Goal: Task Accomplishment & Management: Manage account settings

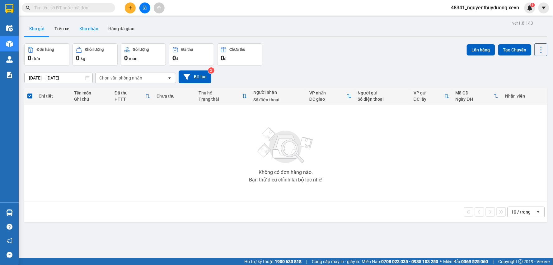
click at [92, 31] on button "Kho nhận" at bounding box center [88, 28] width 29 height 15
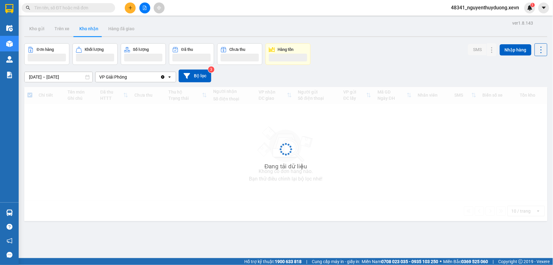
click at [72, 10] on input "text" at bounding box center [70, 7] width 73 height 7
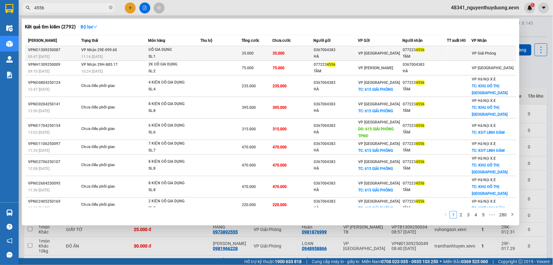
type input "4556"
click at [418, 56] on div "TÂM" at bounding box center [425, 56] width 44 height 7
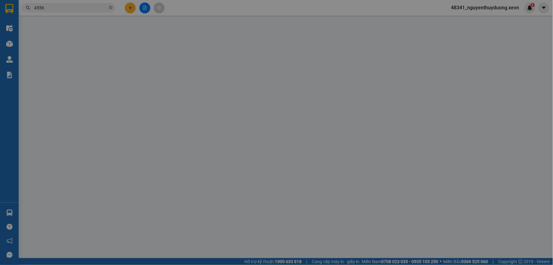
type input "0367004383"
type input "HÀ"
type input "0772234556"
type input "TÂM"
type input "1"
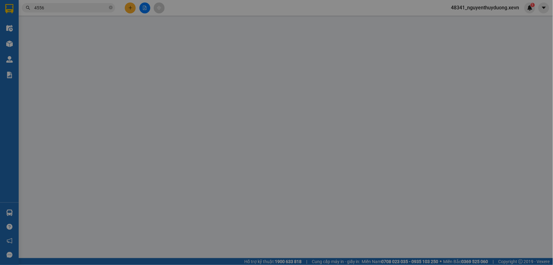
type input "35.000"
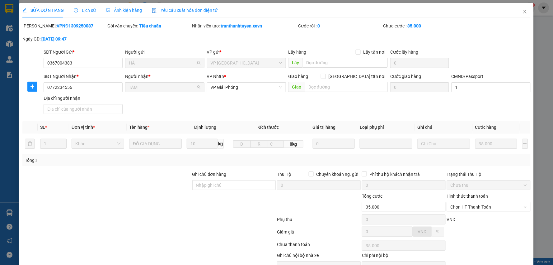
click at [90, 11] on span "Lịch sử" at bounding box center [85, 10] width 22 height 5
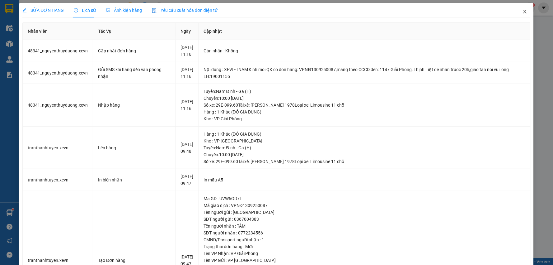
click at [523, 12] on icon "close" at bounding box center [525, 11] width 5 height 5
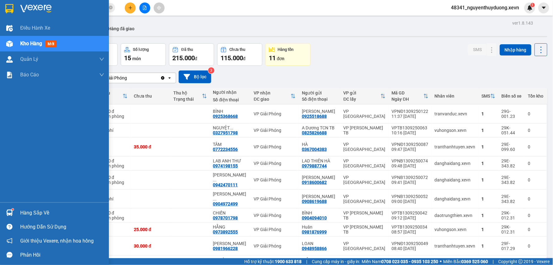
click at [47, 211] on div "Hàng sắp về" at bounding box center [62, 212] width 84 height 9
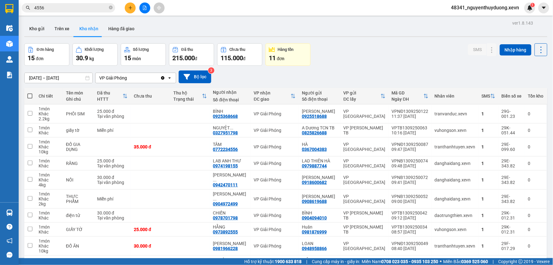
click at [73, 10] on section "Kết quả tìm kiếm ( 2792 ) Bộ lọc Mã ĐH Trạng thái Món hàng Thu hộ Tổng cước Chư…" at bounding box center [276, 132] width 553 height 265
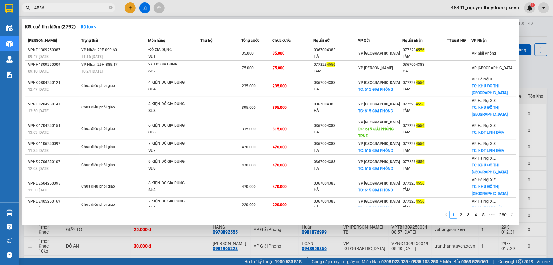
drag, startPoint x: 59, startPoint y: 7, endPoint x: 0, endPoint y: 15, distance: 59.1
click at [0, 16] on section "Kết quả tìm kiếm ( 2792 ) Bộ lọc Mã ĐH Trạng thái Món hàng Thu hộ Tổng cước Chư…" at bounding box center [276, 132] width 553 height 265
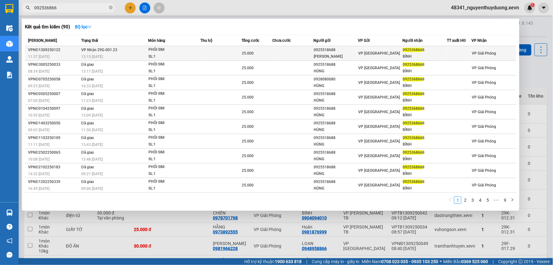
type input "092536866"
click at [415, 48] on span "092536866" at bounding box center [413, 50] width 20 height 4
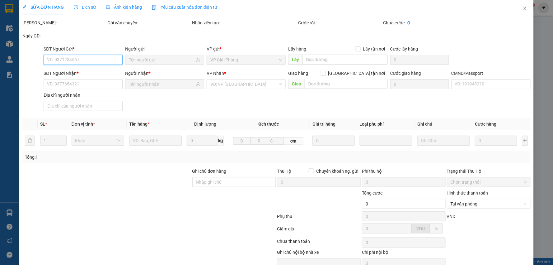
type input "0925518688"
type input "NGUYỄN PHI HÙNG"
type input "0925368668"
type input "BÌNH"
type input "031084000131 luu văn bình"
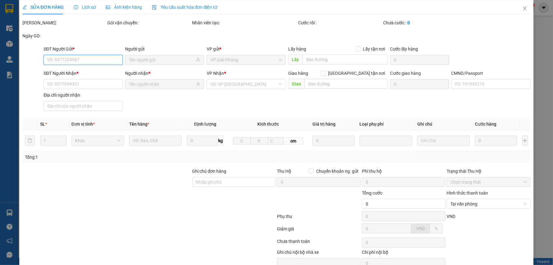
type input "25.000"
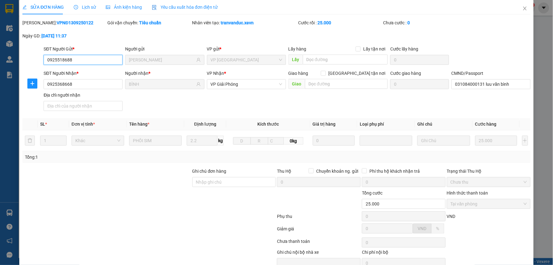
scroll to position [33, 0]
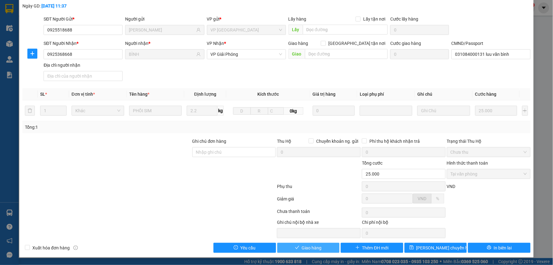
drag, startPoint x: 294, startPoint y: 244, endPoint x: 276, endPoint y: 263, distance: 25.3
click at [294, 246] on button "Giao hàng" at bounding box center [308, 248] width 63 height 10
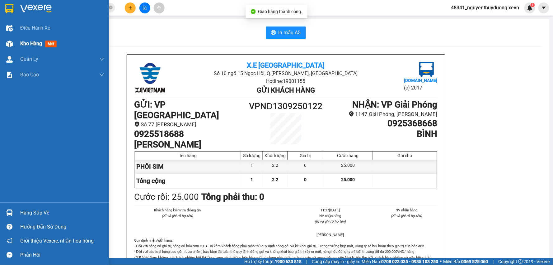
click at [33, 39] on div "Kho hàng mới" at bounding box center [62, 44] width 84 height 16
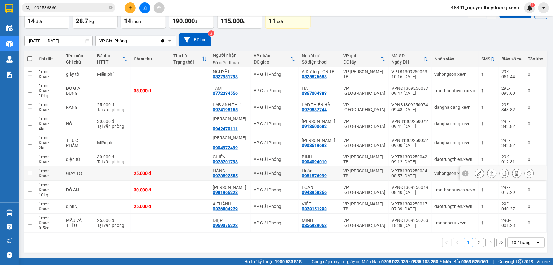
scroll to position [42, 0]
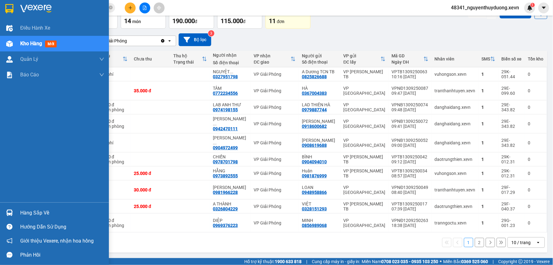
click at [51, 216] on div "Hàng sắp về" at bounding box center [62, 212] width 84 height 9
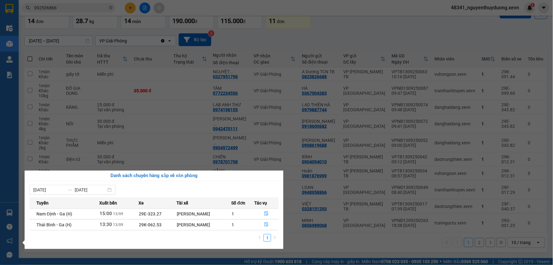
click at [357, 21] on section "Kết quả tìm kiếm ( 90 ) Bộ lọc Mã ĐH Trạng thái Món hàng Thu hộ Tổng cước Chưa …" at bounding box center [276, 132] width 553 height 265
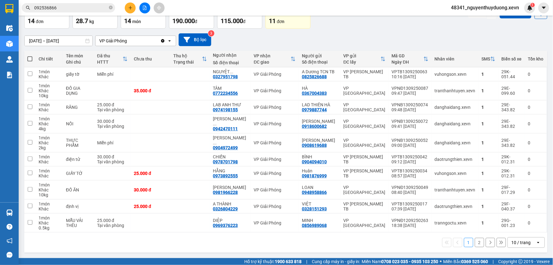
click at [72, 10] on input "092536866" at bounding box center [70, 7] width 73 height 7
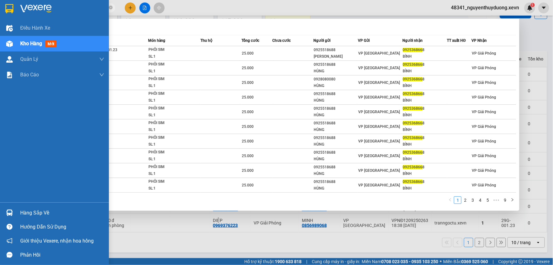
drag, startPoint x: 68, startPoint y: 10, endPoint x: 0, endPoint y: 12, distance: 67.6
click at [0, 12] on section "Kết quả tìm kiếm ( 90 ) Bộ lọc Mã ĐH Trạng thái Món hàng Thu hộ Tổng cước Chưa …" at bounding box center [276, 132] width 553 height 265
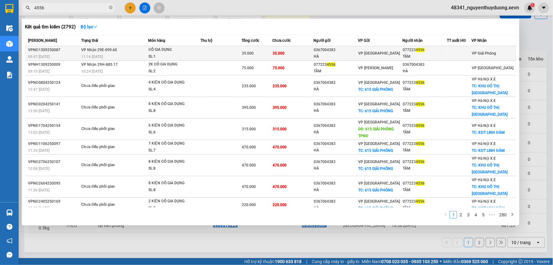
type input "4556"
click at [472, 53] on span "VP Giải Phóng" at bounding box center [484, 53] width 24 height 4
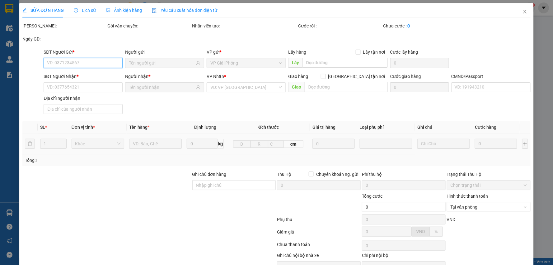
type input "0367004383"
type input "HÀ"
type input "0772234556"
type input "TÂM"
type input "1"
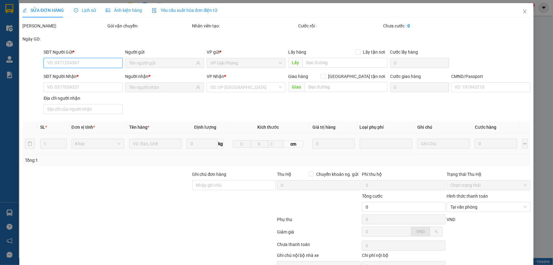
type input "35.000"
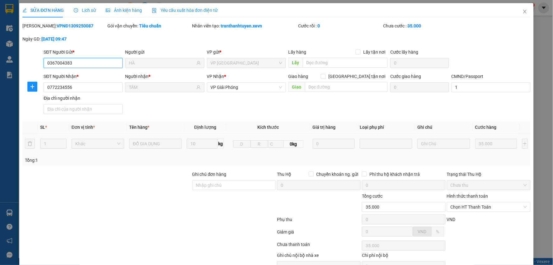
scroll to position [33, 0]
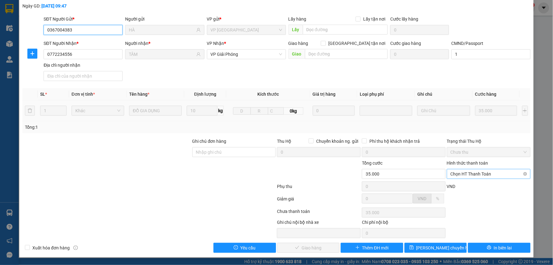
click at [462, 176] on span "Chọn HT Thanh Toán" at bounding box center [489, 173] width 76 height 9
click at [456, 191] on div "Total Paid Fee 0 Total UnPaid Fee 35.000 Cash Collection Total Fee Mã ĐH: VPNĐ1…" at bounding box center [276, 120] width 508 height 263
click at [481, 172] on span "Chọn HT Thanh Toán" at bounding box center [489, 173] width 76 height 9
click at [481, 181] on div "Tại văn phòng" at bounding box center [484, 186] width 83 height 10
type input "0"
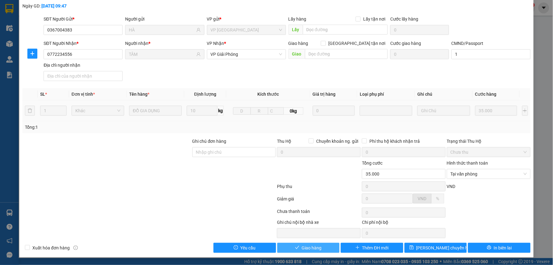
click at [312, 245] on span "Giao hàng" at bounding box center [312, 247] width 20 height 7
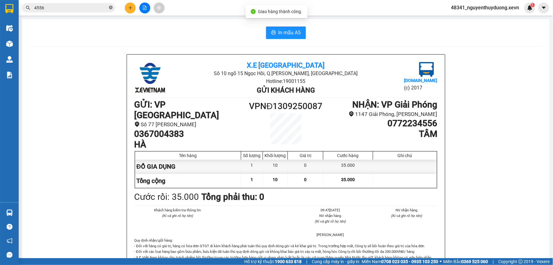
click at [110, 6] on icon "close-circle" at bounding box center [111, 8] width 4 height 4
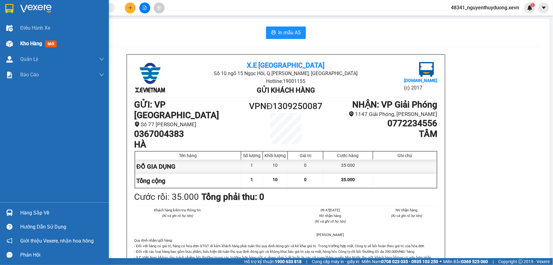
click at [24, 47] on div "Kho hàng mới" at bounding box center [39, 44] width 39 height 8
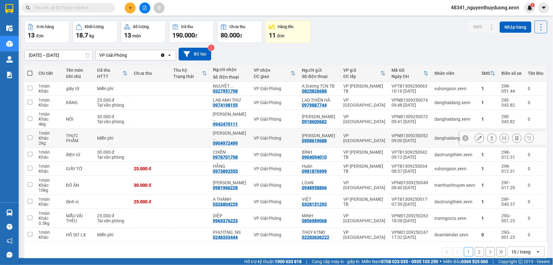
scroll to position [35, 0]
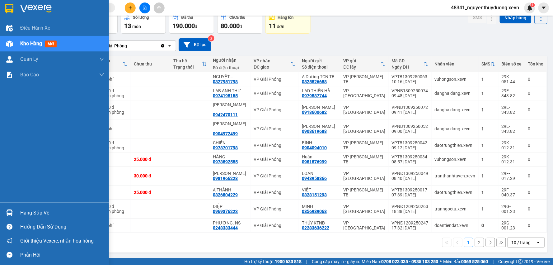
click at [45, 213] on div "Hàng sắp về" at bounding box center [62, 212] width 84 height 9
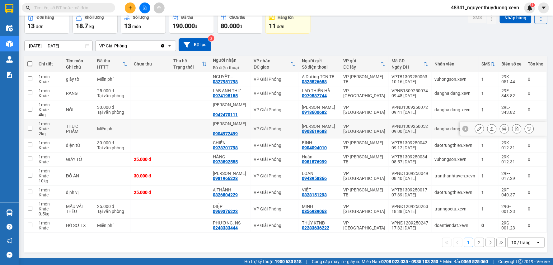
click at [245, 134] on section "Kết quả tìm kiếm ( 2792 ) Bộ lọc Mã ĐH Trạng thái Món hàng Thu hộ Tổng cước Chư…" at bounding box center [276, 132] width 553 height 265
click at [475, 132] on button at bounding box center [479, 128] width 9 height 11
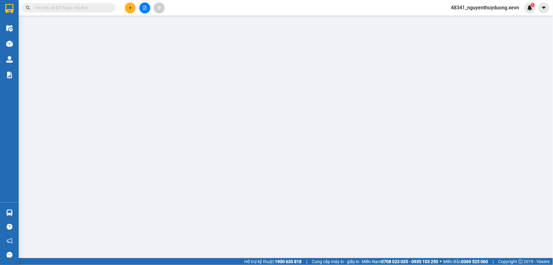
type input "0908619688"
type input "[PERSON_NAME]"
type input "0904972499"
type input "MAI HƯƠNG X.E [GEOGRAPHIC_DATA]"
type input "XE TẢI NB"
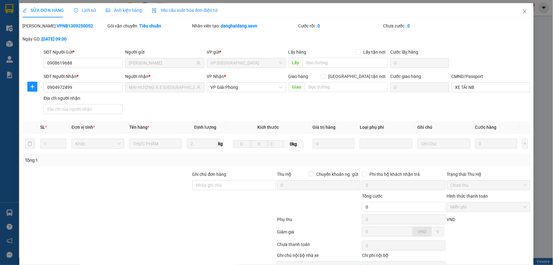
click at [535, 32] on div "SỬA ĐƠN HÀNG Lịch sử Ảnh kiện hàng Yêu cầu xuất hóa đơn điện tử Total Paid Fee …" at bounding box center [276, 132] width 553 height 265
click at [523, 13] on icon "close" at bounding box center [524, 12] width 3 height 4
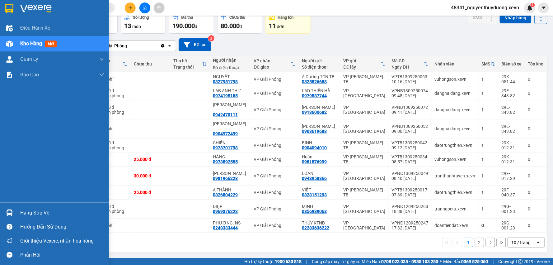
scroll to position [38, 0]
click at [24, 212] on div "Hàng sắp về" at bounding box center [62, 212] width 84 height 9
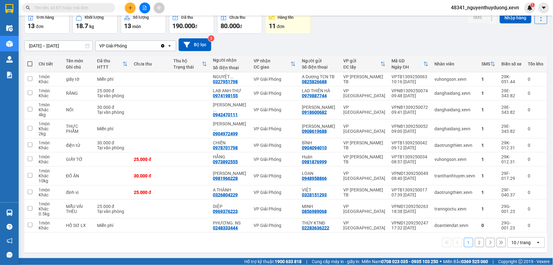
click at [92, 8] on section "Kết quả tìm kiếm ( 2792 ) Bộ lọc Mã ĐH Trạng thái Món hàng Thu hộ Tổng cước Chư…" at bounding box center [276, 132] width 553 height 265
click at [90, 11] on input "text" at bounding box center [70, 7] width 73 height 7
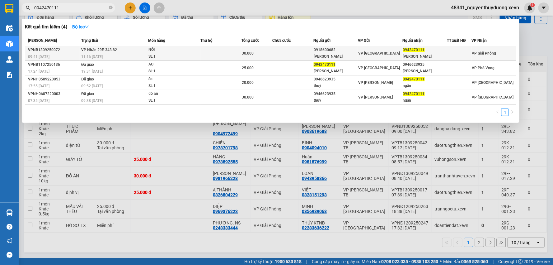
type input "0942470111"
click at [428, 54] on div "NGUYỄN THANH NGÂN" at bounding box center [425, 56] width 44 height 7
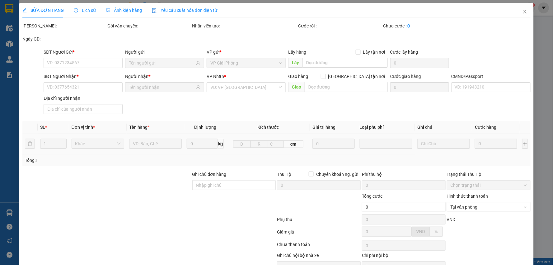
type input "0918600682"
type input "DƯƠNG THỊ YẾN"
type input "0942470111"
type input "NGUYỄN THANH NGÂN"
type input "037198008532"
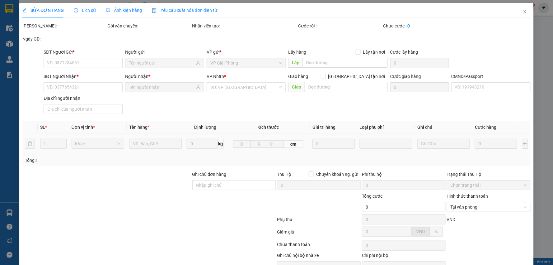
type input "30.000"
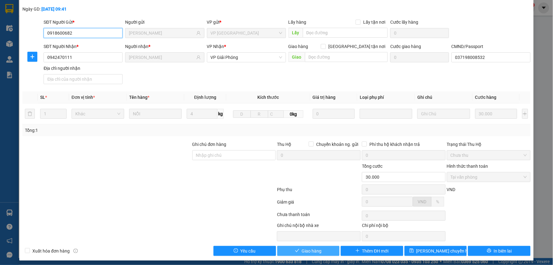
scroll to position [33, 0]
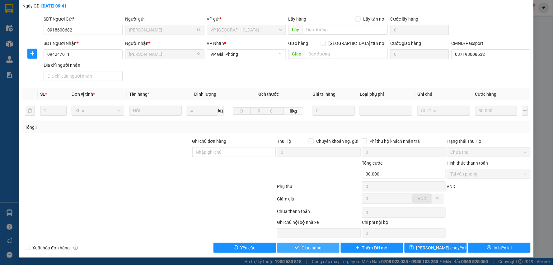
click at [288, 249] on button "Giao hàng" at bounding box center [308, 248] width 63 height 10
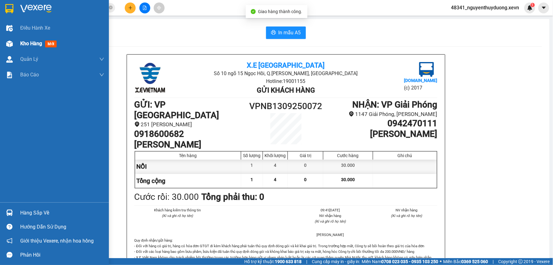
click at [30, 45] on span "Kho hàng" at bounding box center [31, 43] width 22 height 6
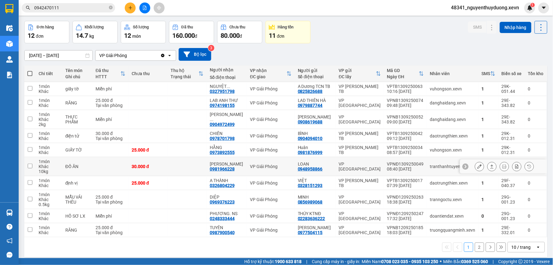
scroll to position [35, 0]
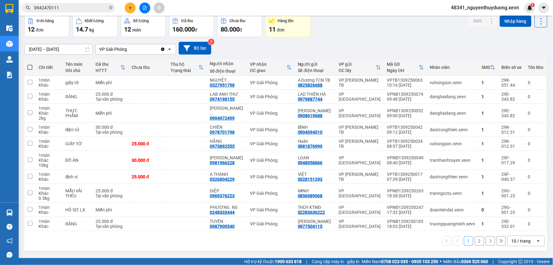
click at [475, 240] on div "1 2 10 / trang open" at bounding box center [286, 240] width 518 height 11
click at [475, 245] on button "2" at bounding box center [479, 240] width 9 height 9
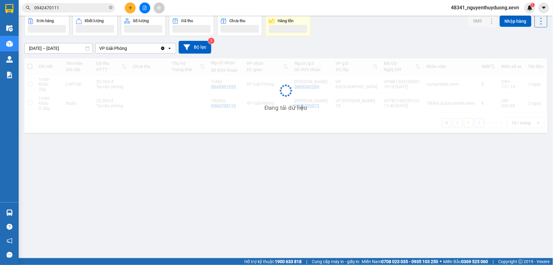
scroll to position [29, 0]
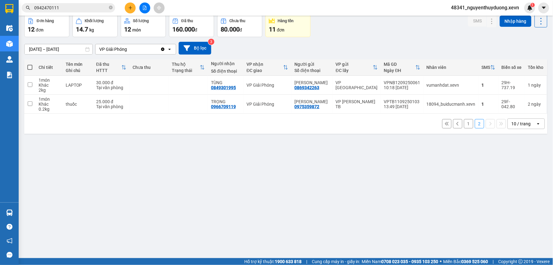
click at [464, 126] on button "1" at bounding box center [468, 123] width 9 height 9
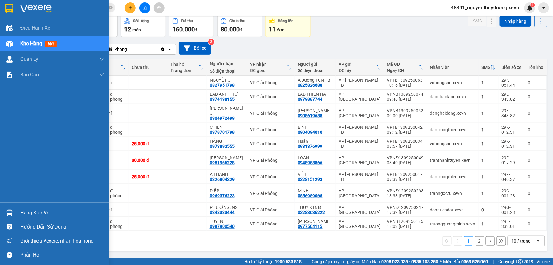
click at [28, 209] on div "Hàng sắp về" at bounding box center [62, 212] width 84 height 9
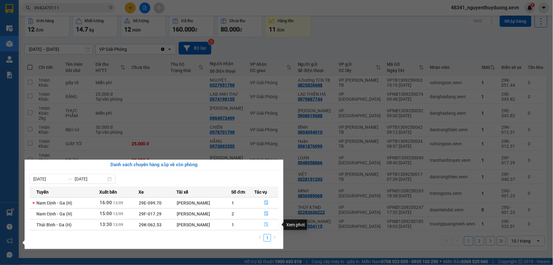
click at [268, 225] on icon "file-done" at bounding box center [267, 224] width 4 height 4
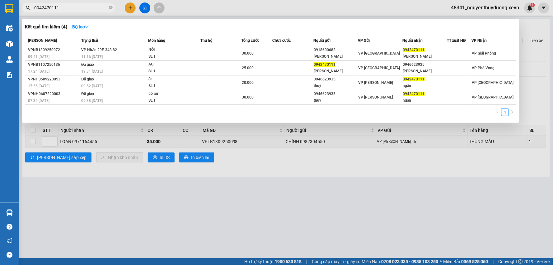
drag, startPoint x: 69, startPoint y: 5, endPoint x: 7, endPoint y: 14, distance: 62.6
click at [10, 14] on section "Kết quả tìm kiếm ( 4 ) Bộ lọc Mã ĐH Trạng thái Món hàng Thu hộ Tổng cước Chưa c…" at bounding box center [276, 132] width 553 height 265
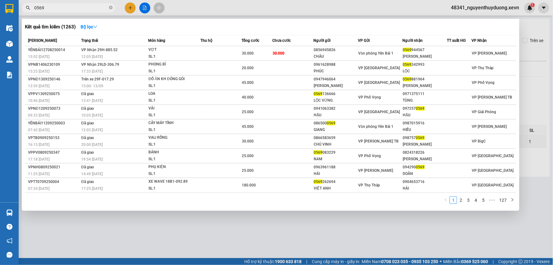
type input "0569"
drag, startPoint x: 45, startPoint y: 7, endPoint x: 0, endPoint y: 9, distance: 44.5
click at [0, 9] on section "Kết quả tìm kiếm ( 1263 ) Bộ lọc Mã ĐH Trạng thái Món hàng Thu hộ Tổng cước Chư…" at bounding box center [276, 132] width 553 height 265
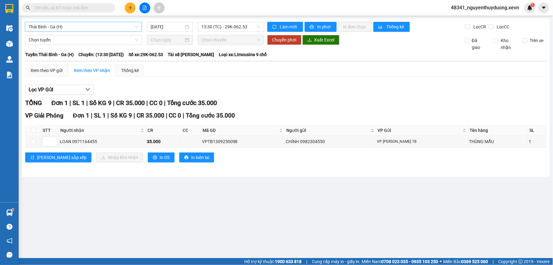
drag, startPoint x: 49, startPoint y: 7, endPoint x: 92, endPoint y: 22, distance: 45.9
click at [54, 9] on input "text" at bounding box center [70, 7] width 73 height 7
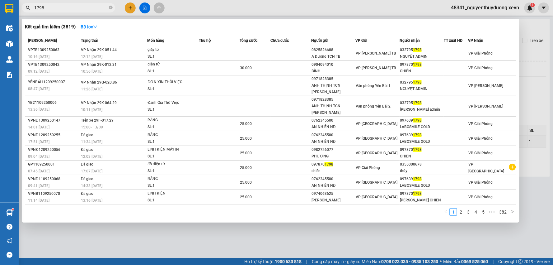
type input "1798"
click at [347, 233] on div at bounding box center [276, 132] width 553 height 265
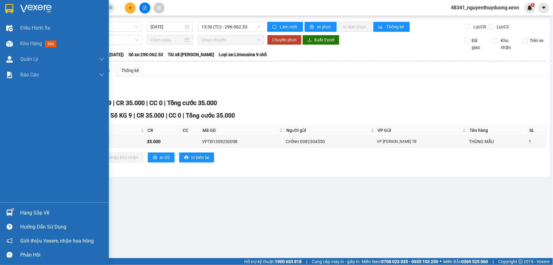
click at [40, 207] on div "Hàng sắp về" at bounding box center [54, 212] width 109 height 14
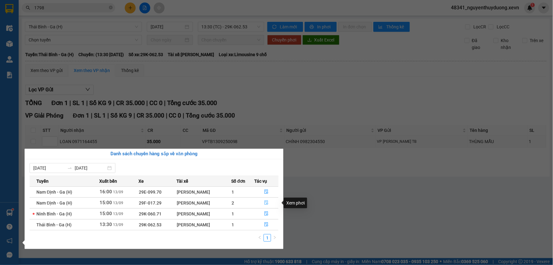
click at [266, 204] on icon "file-done" at bounding box center [266, 202] width 4 height 4
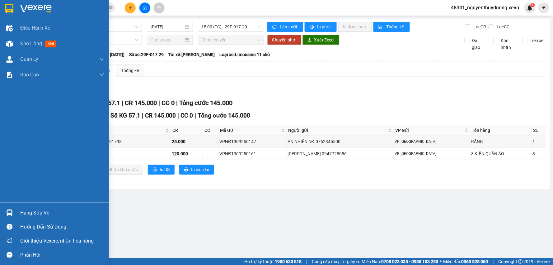
click at [40, 209] on div "Hàng sắp về" at bounding box center [62, 212] width 84 height 9
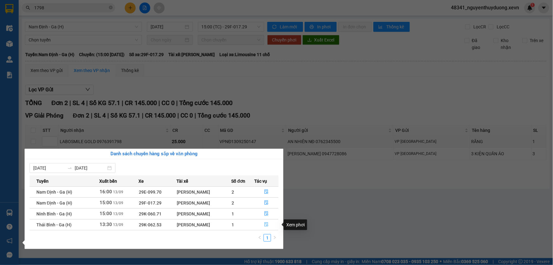
click at [267, 226] on icon "file-done" at bounding box center [267, 224] width 4 height 4
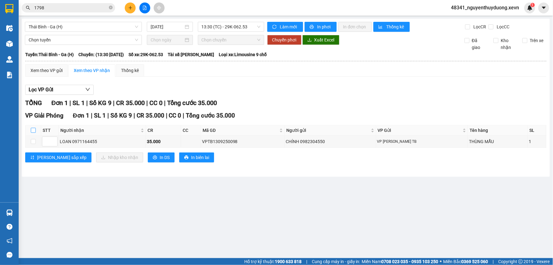
click at [33, 130] on input "checkbox" at bounding box center [33, 130] width 5 height 5
checkbox input "true"
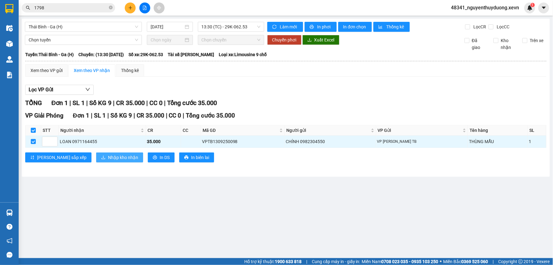
click at [108, 158] on span "Nhập kho nhận" at bounding box center [123, 157] width 30 height 7
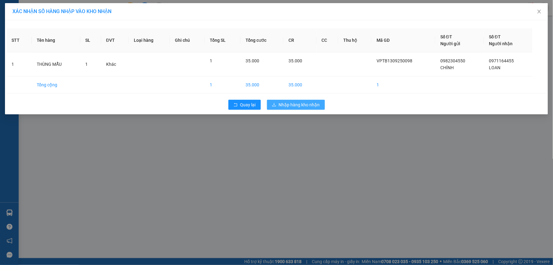
click at [284, 107] on span "Nhập hàng kho nhận" at bounding box center [299, 104] width 41 height 7
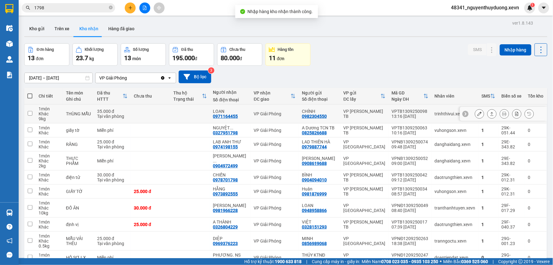
click at [104, 114] on div "Tại văn phòng" at bounding box center [112, 116] width 31 height 5
checkbox input "true"
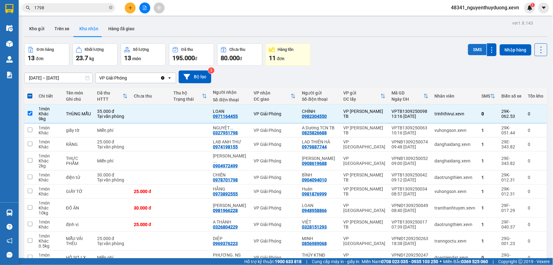
click at [476, 45] on button "SMS" at bounding box center [477, 49] width 19 height 11
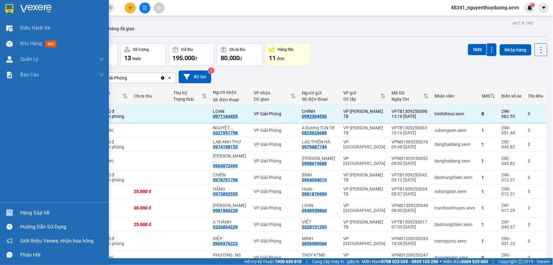
click at [21, 212] on div "Hàng sắp về" at bounding box center [54, 212] width 109 height 14
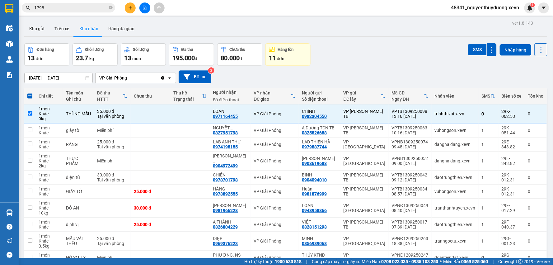
click at [343, 31] on section "Kết quả tìm kiếm ( 3819 ) Bộ lọc Mã ĐH Trạng thái Món hàng Thu hộ Tổng cước Chư…" at bounding box center [276, 132] width 553 height 265
click at [130, 6] on icon "plus" at bounding box center [130, 8] width 4 height 4
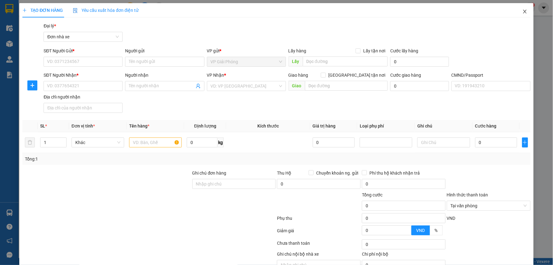
click at [523, 14] on icon "close" at bounding box center [525, 11] width 5 height 5
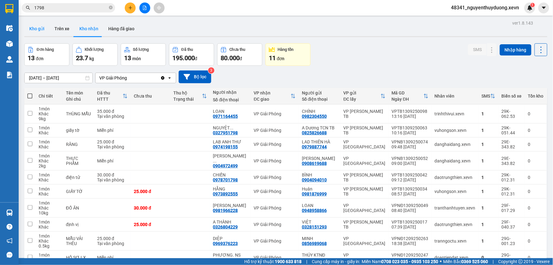
click at [35, 31] on button "Kho gửi" at bounding box center [36, 28] width 25 height 15
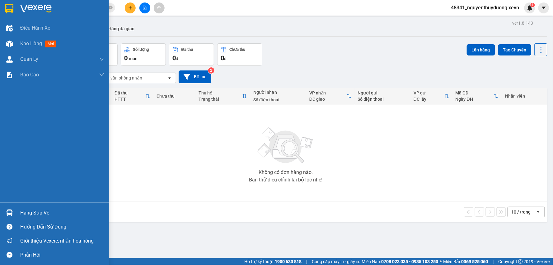
click at [30, 210] on div "Hàng sắp về" at bounding box center [62, 212] width 84 height 9
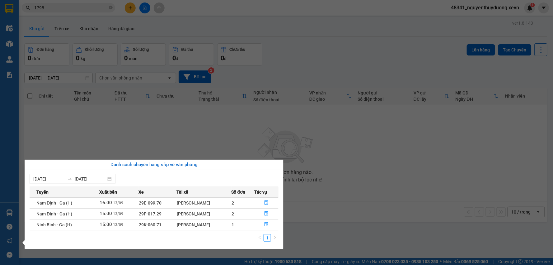
click at [189, 16] on section "Kết quả tìm kiếm ( 3819 ) Bộ lọc Mã ĐH Trạng thái Món hàng Thu hộ Tổng cước Chư…" at bounding box center [276, 132] width 553 height 265
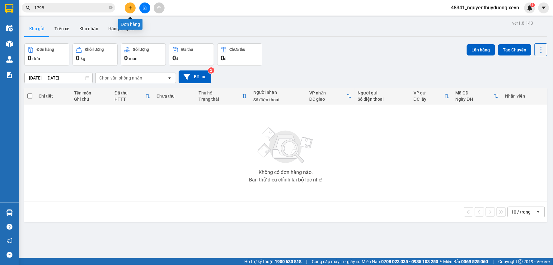
click at [125, 8] on button at bounding box center [130, 7] width 11 height 11
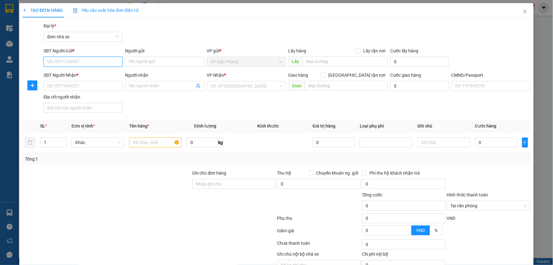
click at [66, 63] on input "SĐT Người Gửi *" at bounding box center [83, 62] width 79 height 10
type input "0963879882"
click at [162, 62] on input "Người gửi" at bounding box center [164, 62] width 79 height 10
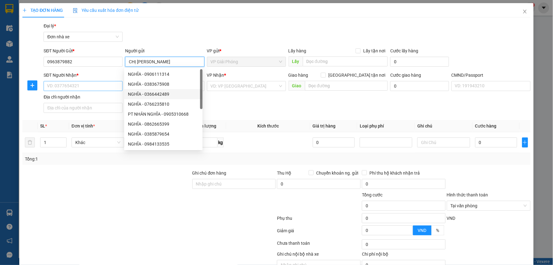
type input "CHỊ THANH KHỞI"
click at [88, 91] on input "SĐT Người Nhận *" at bounding box center [83, 86] width 79 height 10
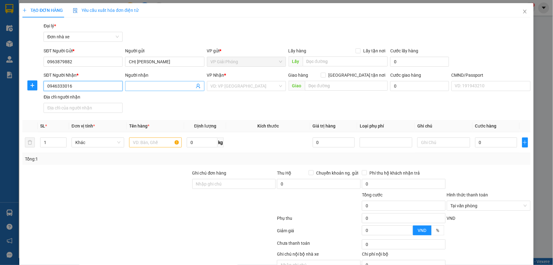
type input "0946333016"
click at [143, 85] on input "Người nhận" at bounding box center [161, 85] width 65 height 7
type input "ANH TÚ"
click at [247, 85] on input "search" at bounding box center [244, 85] width 67 height 9
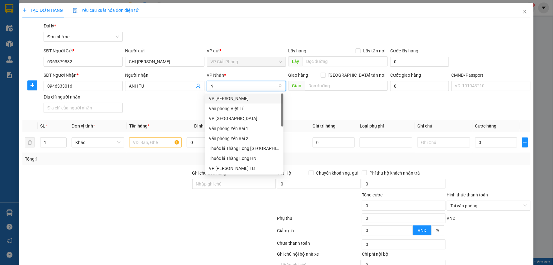
type input "NB"
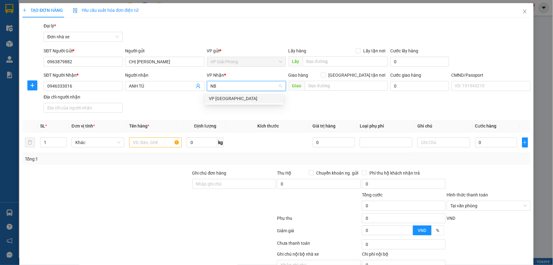
click at [235, 101] on div "VP [GEOGRAPHIC_DATA]" at bounding box center [244, 98] width 71 height 7
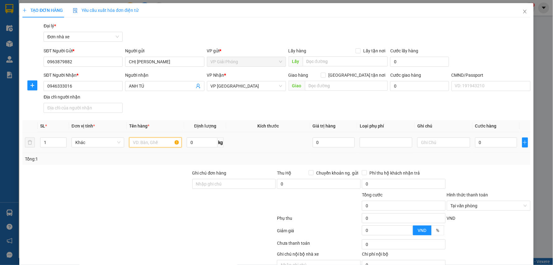
click at [152, 141] on input "text" at bounding box center [155, 142] width 53 height 10
type input "GIẤY TỜ"
click at [495, 145] on input "0" at bounding box center [496, 142] width 42 height 10
type input "2"
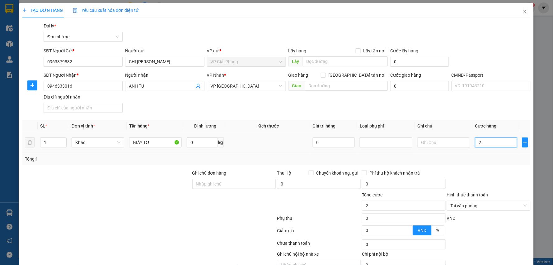
type input "20"
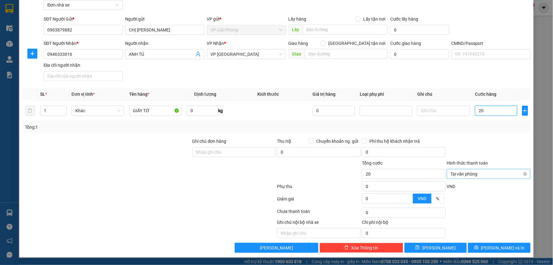
click at [521, 171] on span "Tại văn phòng" at bounding box center [489, 173] width 76 height 9
type input "20.000"
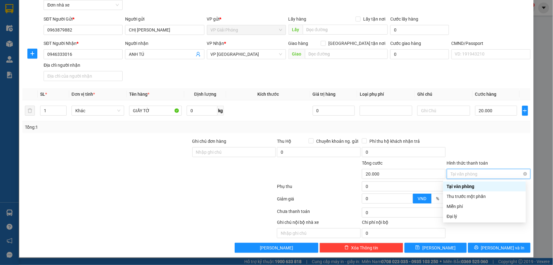
type input "20.000"
click at [503, 249] on span "Lưu và In" at bounding box center [503, 247] width 44 height 7
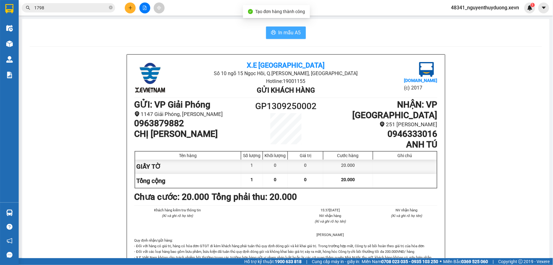
click at [290, 37] on button "In mẫu A5" at bounding box center [286, 32] width 40 height 12
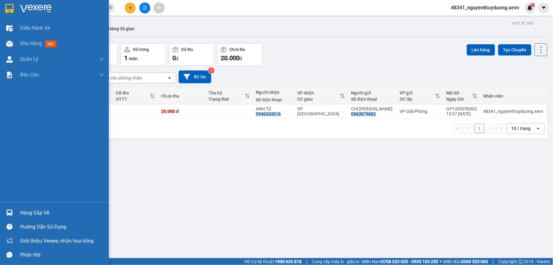
click at [27, 214] on div "Hàng sắp về" at bounding box center [62, 212] width 84 height 9
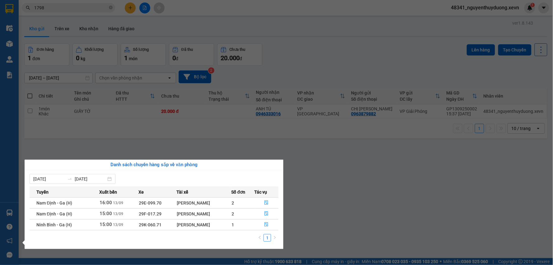
click at [415, 198] on section "Kết quả tìm kiếm ( 3819 ) Bộ lọc Mã ĐH Trạng thái Món hàng Thu hộ Tổng cước Chư…" at bounding box center [276, 132] width 553 height 265
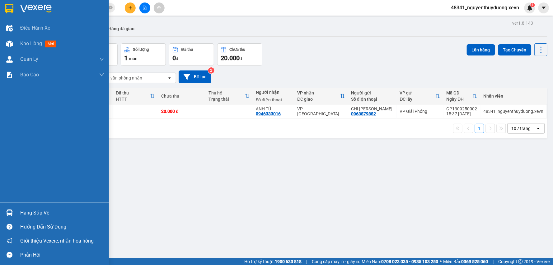
click at [32, 210] on div "Hàng sắp về" at bounding box center [62, 212] width 84 height 9
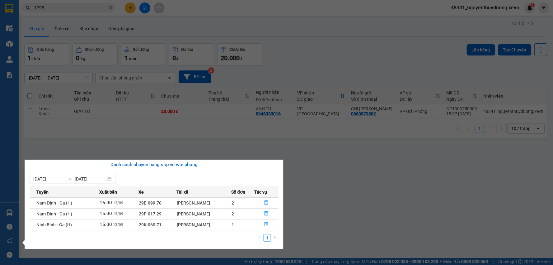
click at [339, 207] on section "Kết quả tìm kiếm ( 3819 ) Bộ lọc Mã ĐH Trạng thái Món hàng Thu hộ Tổng cước Chư…" at bounding box center [276, 132] width 553 height 265
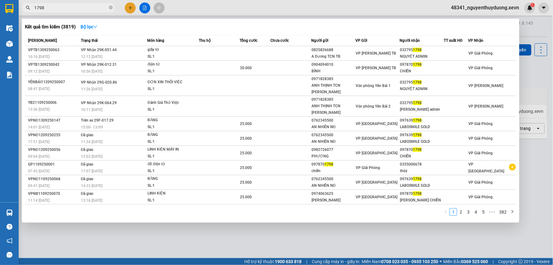
drag, startPoint x: 55, startPoint y: 7, endPoint x: 7, endPoint y: 11, distance: 48.4
click at [7, 11] on section "Kết quả tìm kiếm ( 3819 ) Bộ lọc Mã ĐH Trạng thái Món hàng Thu hộ Tổng cước Chư…" at bounding box center [276, 132] width 553 height 265
click at [130, 10] on div at bounding box center [276, 132] width 553 height 265
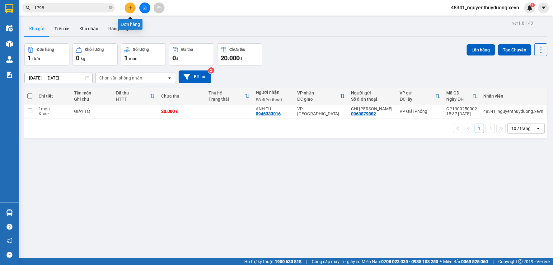
click at [131, 10] on icon "plus" at bounding box center [130, 8] width 4 height 4
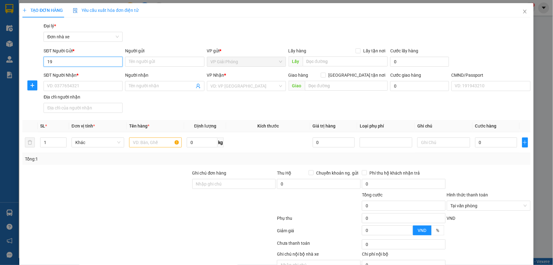
type input "1"
type input "0974198155"
click at [92, 79] on div "0974198155 - LAB ANH THƯ" at bounding box center [82, 74] width 78 height 10
type input "LAB ANH THƯ"
type input "0979887744"
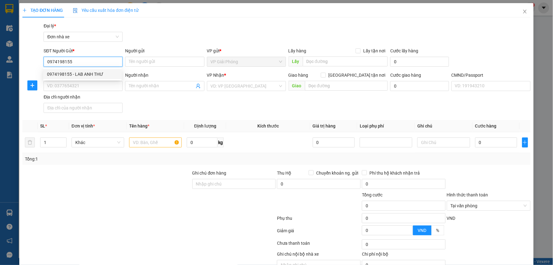
type input "LAD THIÊN HÀ"
type input "035085003211 NGUYỄN VĂN CÔNG"
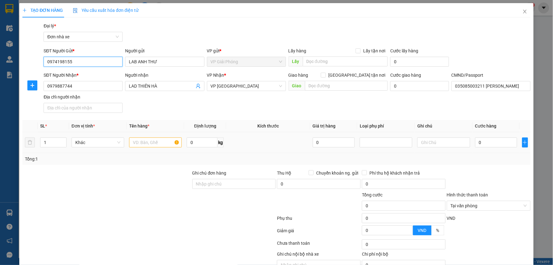
type input "0974198155"
click at [145, 142] on input "text" at bounding box center [155, 142] width 53 height 10
click at [497, 143] on input "0" at bounding box center [496, 142] width 42 height 10
click at [163, 144] on input "NHA KHOA" at bounding box center [155, 142] width 53 height 10
drag, startPoint x: 157, startPoint y: 144, endPoint x: 120, endPoint y: 145, distance: 37.7
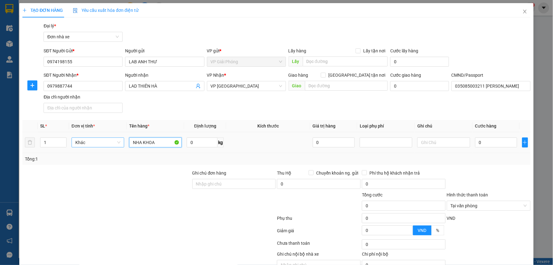
click at [120, 145] on tr "1 Khác NHA KHOA 0 kg 0 0" at bounding box center [276, 142] width 508 height 21
type input "R"
type input "NHA KHOA"
click at [488, 145] on input "0" at bounding box center [496, 142] width 42 height 10
type input "2"
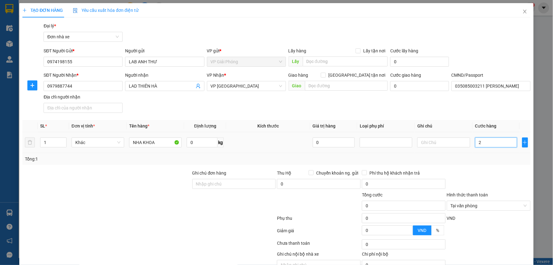
type input "2"
type input "25"
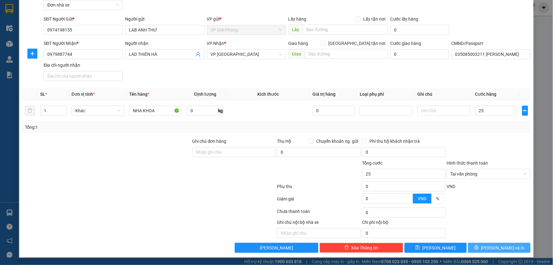
type input "25.000"
click at [484, 244] on button "Lưu và In" at bounding box center [499, 248] width 63 height 10
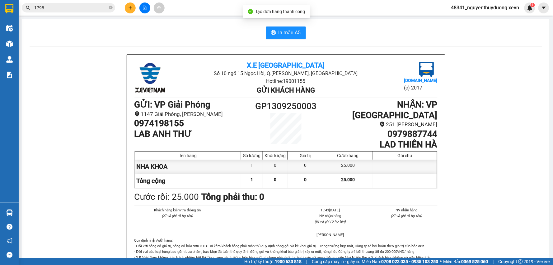
click at [280, 35] on span "In mẫu A5" at bounding box center [290, 33] width 22 height 8
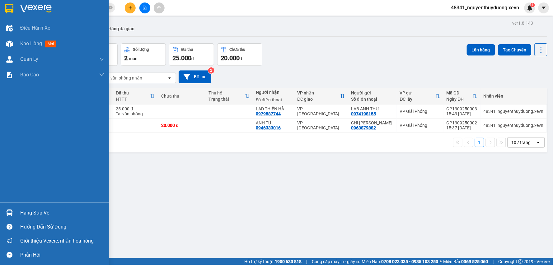
click at [45, 213] on div "Hàng sắp về" at bounding box center [62, 212] width 84 height 9
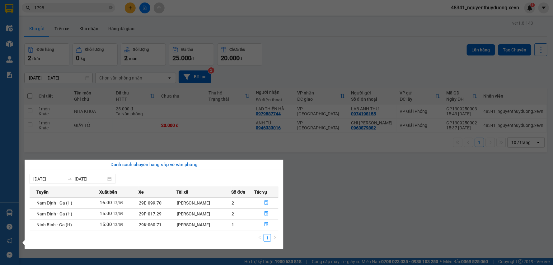
click at [421, 215] on section "Kết quả tìm kiếm ( 3819 ) Bộ lọc Mã ĐH Trạng thái Món hàng Thu hộ Tổng cước Chư…" at bounding box center [276, 132] width 553 height 265
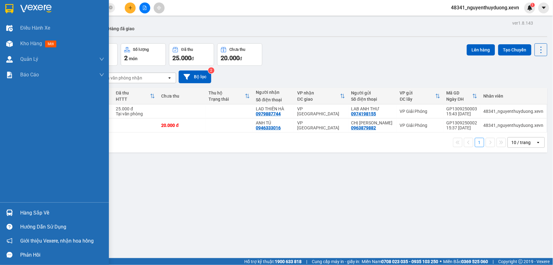
click at [33, 213] on div "Hàng sắp về" at bounding box center [62, 212] width 84 height 9
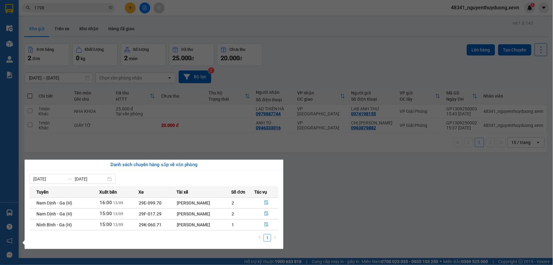
click at [368, 216] on section "Kết quả tìm kiếm ( 3819 ) Bộ lọc Mã ĐH Trạng thái Món hàng Thu hộ Tổng cước Chư…" at bounding box center [276, 132] width 553 height 265
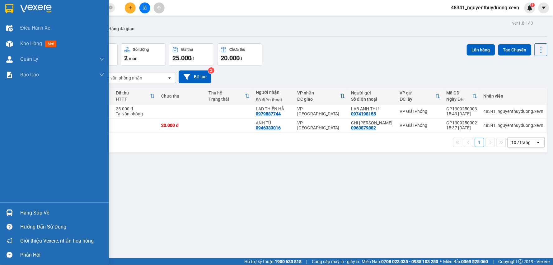
click at [17, 207] on div "Hàng sắp về" at bounding box center [54, 212] width 109 height 14
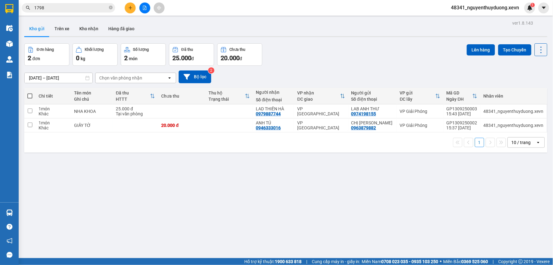
click at [378, 234] on section "Kết quả tìm kiếm ( 3819 ) Bộ lọc Mã ĐH Trạng thái Món hàng Thu hộ Tổng cước Chư…" at bounding box center [276, 132] width 553 height 265
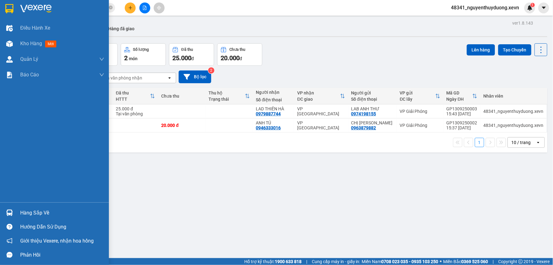
click at [24, 207] on div "Hàng sắp về" at bounding box center [54, 212] width 109 height 14
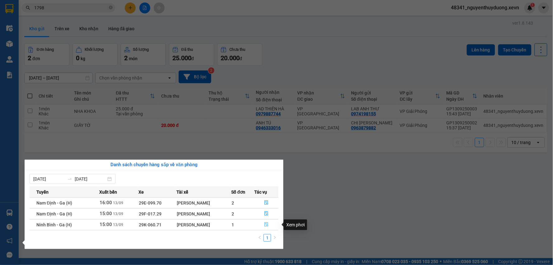
click at [268, 224] on icon "file-done" at bounding box center [266, 224] width 4 height 4
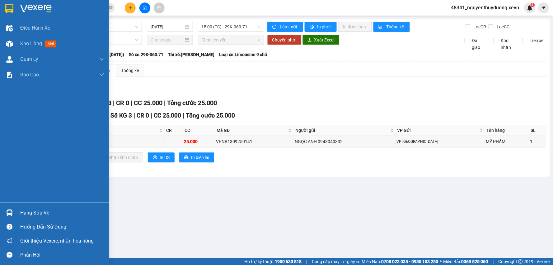
click at [20, 210] on div "Hàng sắp về" at bounding box center [62, 212] width 84 height 9
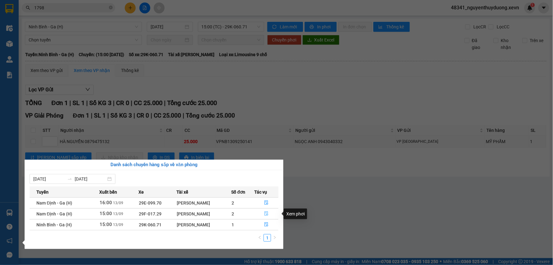
click at [266, 217] on button "button" at bounding box center [267, 214] width 24 height 10
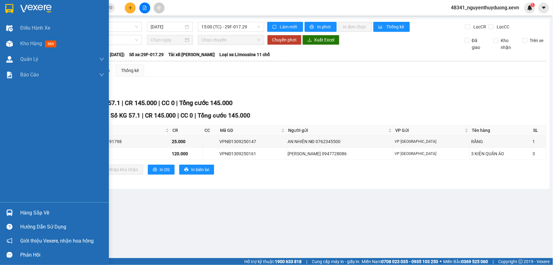
click at [15, 211] on div "Hàng sắp về" at bounding box center [54, 212] width 109 height 14
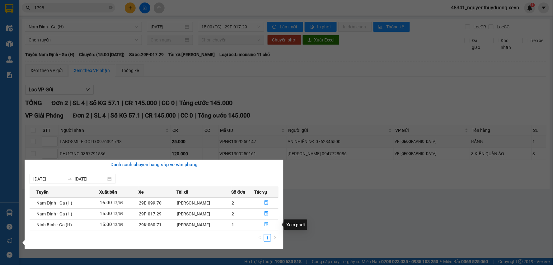
click at [270, 222] on button "button" at bounding box center [267, 224] width 24 height 10
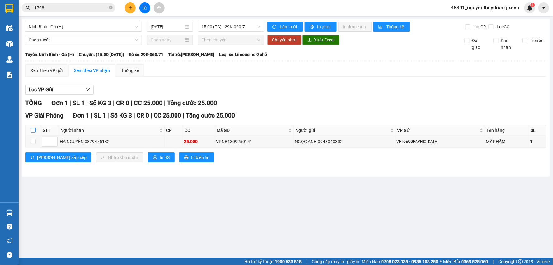
click at [34, 131] on input "checkbox" at bounding box center [33, 130] width 5 height 5
checkbox input "true"
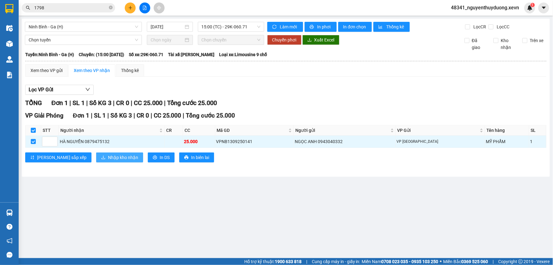
click at [108, 155] on span "Nhập kho nhận" at bounding box center [123, 157] width 30 height 7
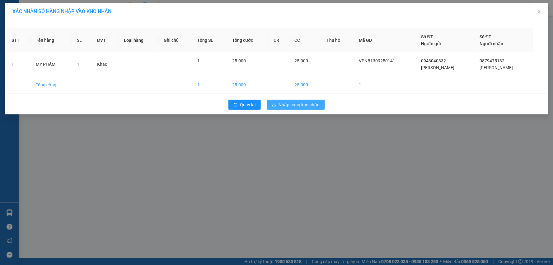
click at [295, 106] on span "Nhập hàng kho nhận" at bounding box center [299, 104] width 41 height 7
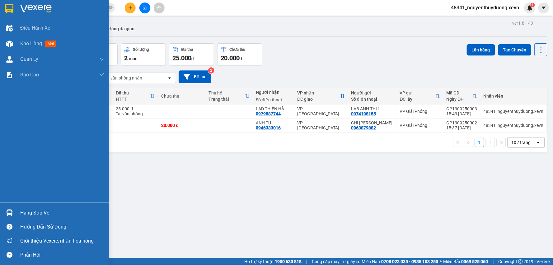
click at [32, 206] on div "Hàng sắp về" at bounding box center [54, 212] width 109 height 14
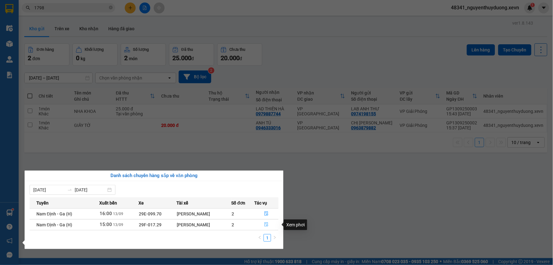
click at [265, 227] on span "file-done" at bounding box center [266, 224] width 4 height 5
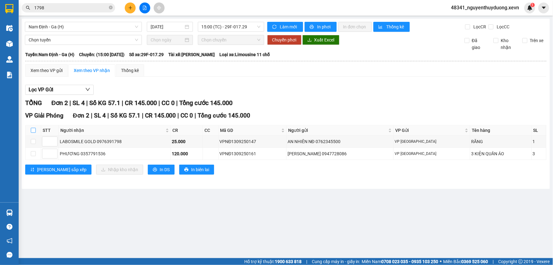
drag, startPoint x: 31, startPoint y: 130, endPoint x: 54, endPoint y: 151, distance: 31.5
click at [32, 130] on input "checkbox" at bounding box center [33, 130] width 5 height 5
checkbox input "true"
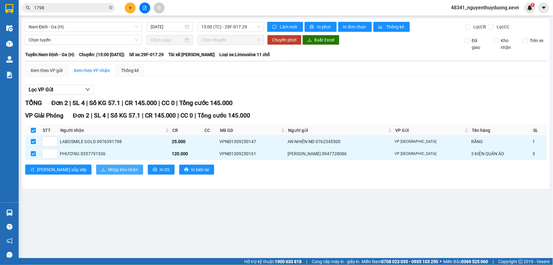
click at [101, 168] on icon "download" at bounding box center [103, 169] width 4 height 4
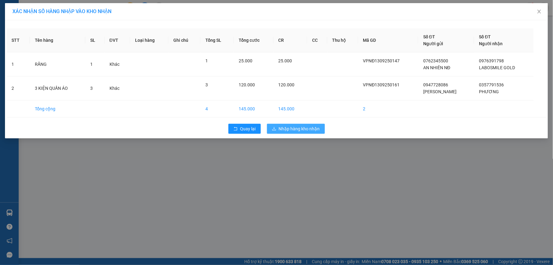
click at [300, 125] on button "Nhập hàng kho nhận" at bounding box center [296, 129] width 58 height 10
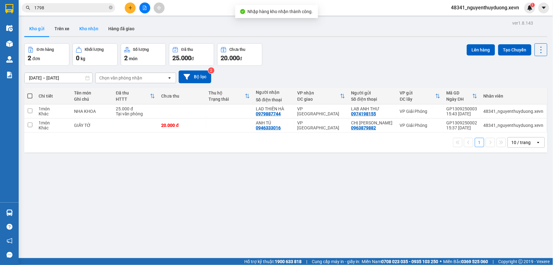
click at [85, 29] on button "Kho nhận" at bounding box center [88, 28] width 29 height 15
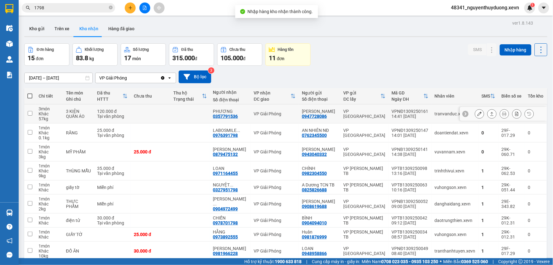
click at [94, 116] on td "3 KIỆN QUẦN ÁO" at bounding box center [78, 113] width 31 height 19
checkbox input "true"
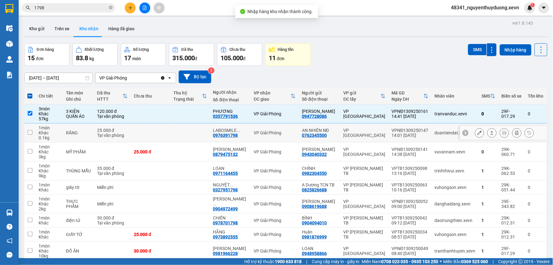
drag, startPoint x: 100, startPoint y: 133, endPoint x: 210, endPoint y: 82, distance: 120.3
click at [101, 133] on div "Tại văn phòng" at bounding box center [112, 135] width 31 height 5
checkbox input "true"
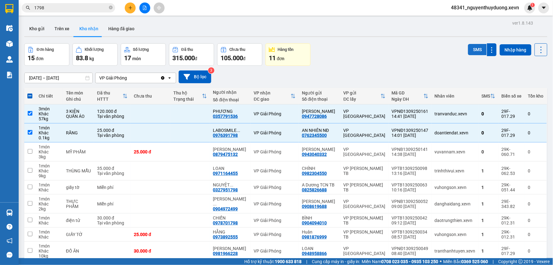
click at [473, 48] on button "SMS" at bounding box center [477, 49] width 19 height 11
click at [407, 53] on div "Đơn hàng 15 đơn Khối lượng 83.8 kg Số lượng 17 món Đã thu 315.000 đ Chưa thu 10…" at bounding box center [285, 54] width 523 height 22
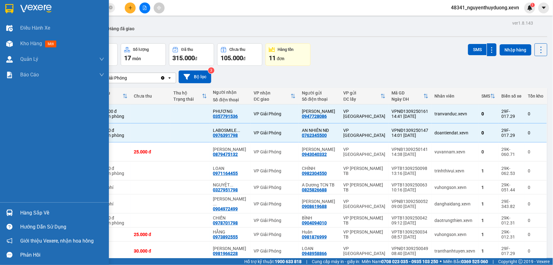
click at [71, 211] on div "Hàng sắp về" at bounding box center [62, 212] width 84 height 9
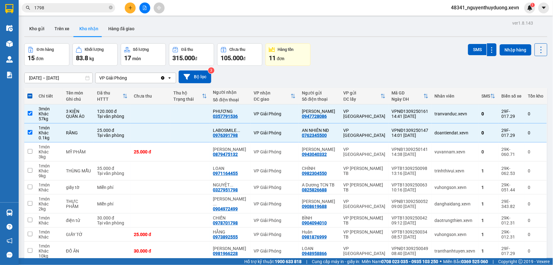
click at [408, 62] on section "Kết quả tìm kiếm ( 3819 ) Bộ lọc Mã ĐH Trạng thái Món hàng Thu hộ Tổng cước Chư…" at bounding box center [276, 132] width 553 height 265
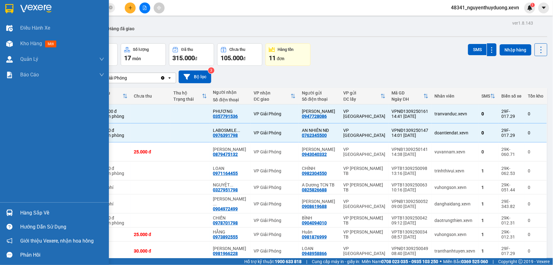
click at [18, 209] on div "Hàng sắp về" at bounding box center [54, 212] width 109 height 14
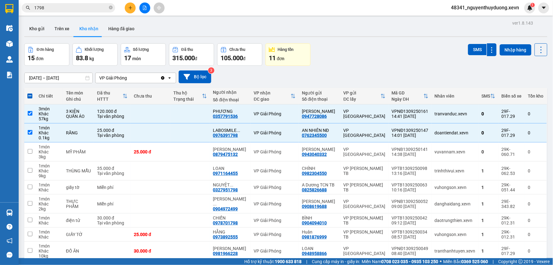
click at [407, 39] on section "Kết quả tìm kiếm ( 3819 ) Bộ lọc Mã ĐH Trạng thái Món hàng Thu hộ Tổng cước Chư…" at bounding box center [276, 132] width 553 height 265
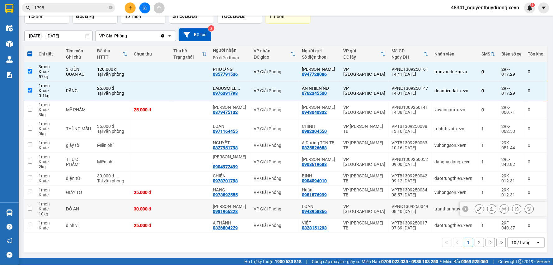
scroll to position [48, 0]
click at [478, 244] on button "2" at bounding box center [479, 242] width 9 height 9
checkbox input "false"
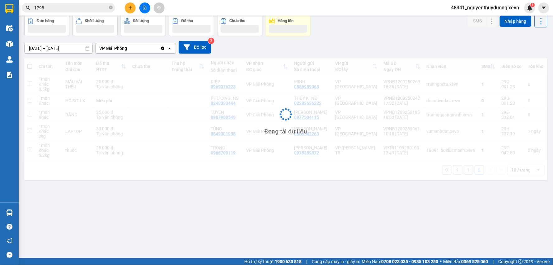
scroll to position [29, 0]
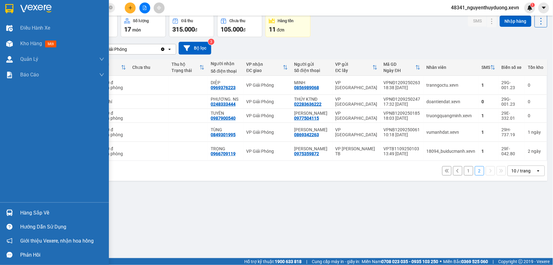
click at [27, 212] on div "Hàng sắp về" at bounding box center [62, 212] width 84 height 9
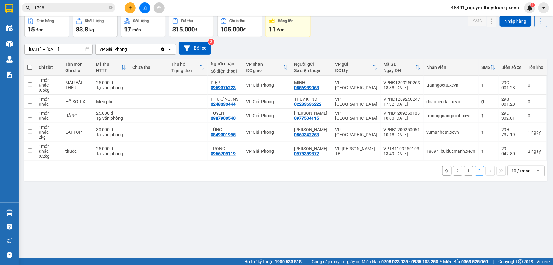
click at [337, 245] on section "Kết quả tìm kiếm ( 3819 ) Bộ lọc Mã ĐH Trạng thái Món hàng Thu hộ Tổng cước Chư…" at bounding box center [276, 132] width 553 height 265
click at [42, 8] on input "1798" at bounding box center [70, 7] width 73 height 7
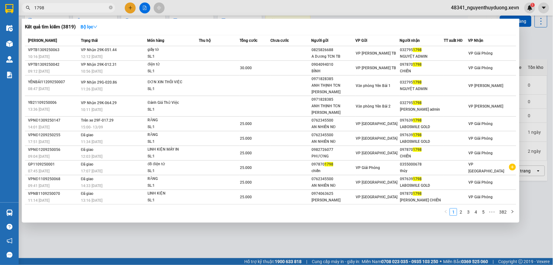
click at [55, 7] on input "1798" at bounding box center [70, 7] width 73 height 7
drag, startPoint x: 52, startPoint y: 10, endPoint x: 0, endPoint y: 9, distance: 51.7
click at [0, 11] on section "Kết quả tìm kiếm ( 3819 ) Bộ lọc Mã ĐH Trạng thái Món hàng Thu hộ Tổng cước Chư…" at bounding box center [276, 132] width 553 height 265
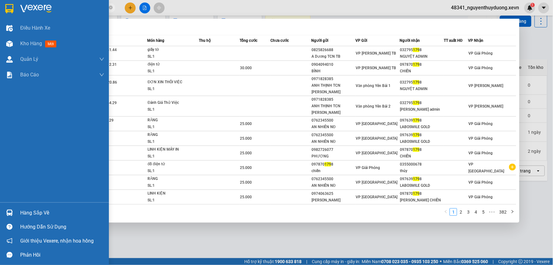
type input "1798"
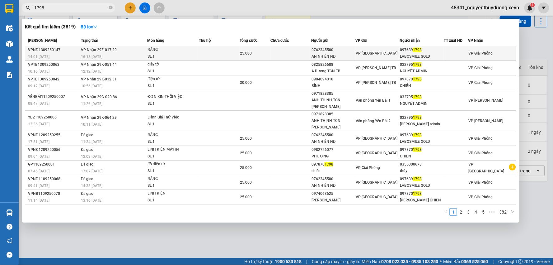
click at [486, 55] on span "VP Giải Phóng" at bounding box center [481, 53] width 24 height 4
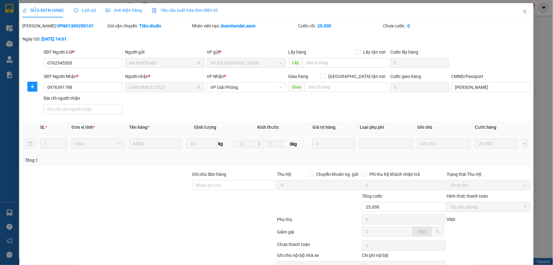
type input "0762345500"
type input "AN NHIÊN NĐ"
type input "0976391798"
type input "LABOSMILE GOLD"
type input "NGUYỄN HẢI ĐƯỜNG"
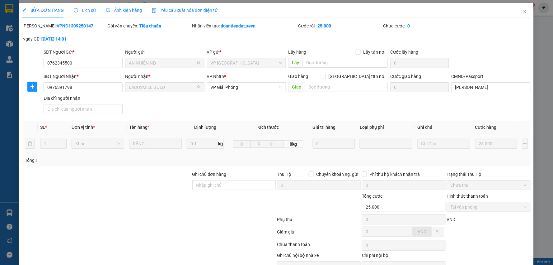
type input "25.000"
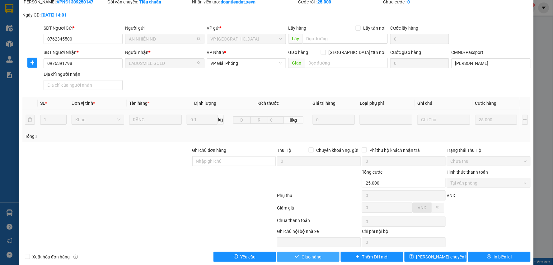
click at [307, 258] on span "Giao hàng" at bounding box center [312, 256] width 20 height 7
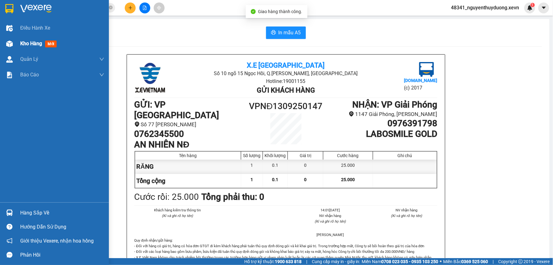
click at [17, 39] on div "Kho hàng mới" at bounding box center [54, 44] width 109 height 16
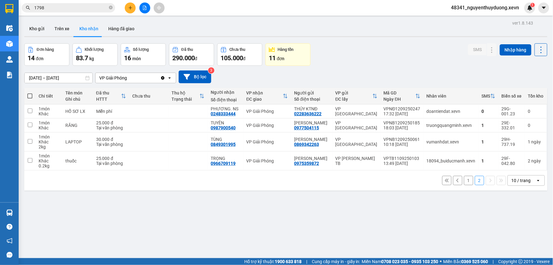
click at [464, 185] on button "1" at bounding box center [468, 180] width 9 height 9
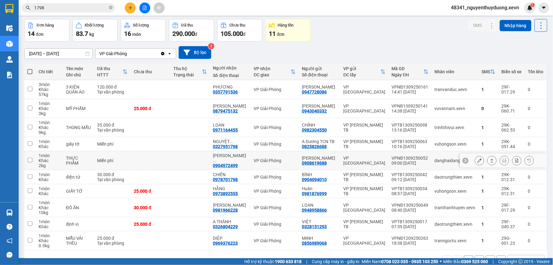
scroll to position [48, 0]
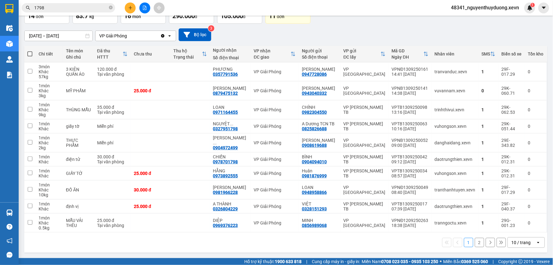
click at [475, 243] on button "2" at bounding box center [479, 242] width 9 height 9
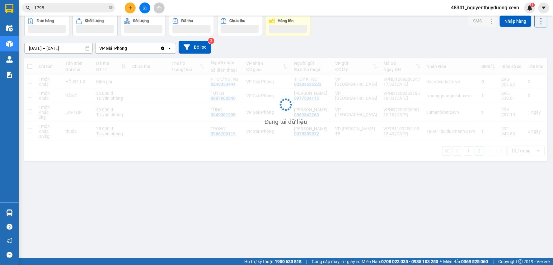
scroll to position [29, 0]
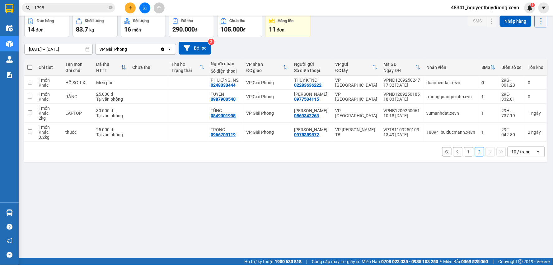
click at [464, 156] on button "1" at bounding box center [468, 151] width 9 height 9
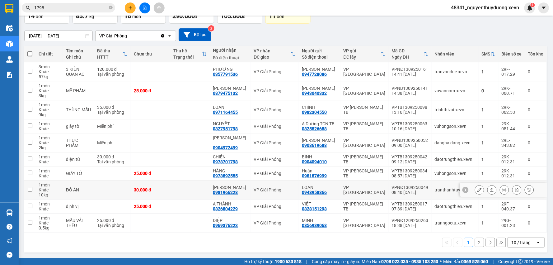
scroll to position [48, 0]
click at [502, 189] on icon at bounding box center [504, 189] width 4 height 4
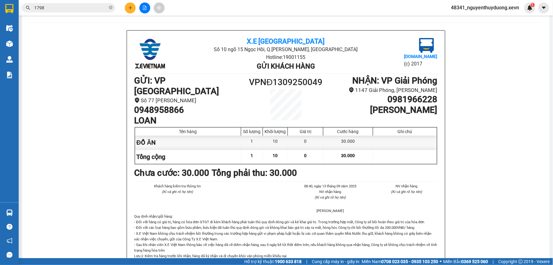
scroll to position [13, 0]
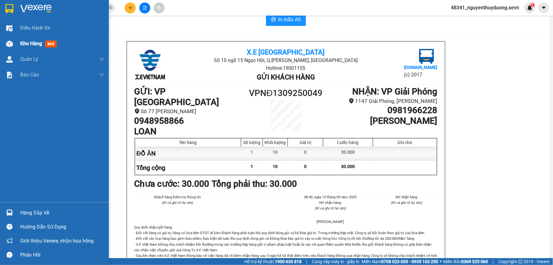
click at [24, 46] on span "Kho hàng" at bounding box center [31, 43] width 22 height 6
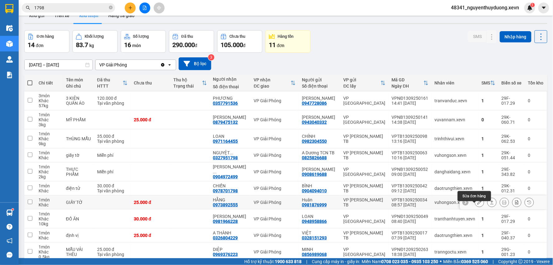
click at [478, 204] on icon at bounding box center [480, 202] width 4 height 4
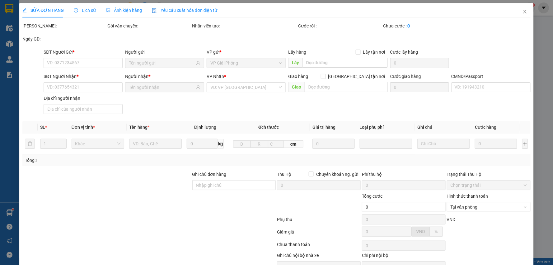
type input "0981876999"
type input "Huân"
type input "0973892555"
type input "HẰNG"
type input "001195012234 LÊ THỊ HẰNG"
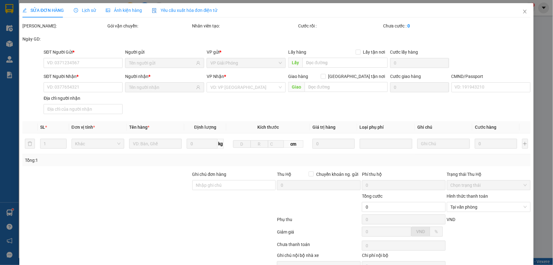
type input "25.000"
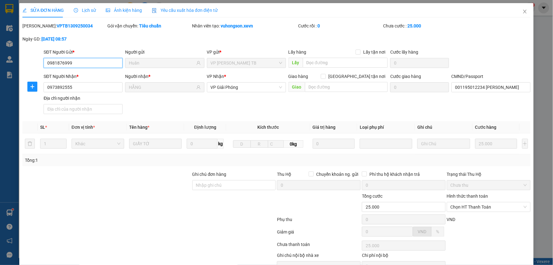
scroll to position [32, 0]
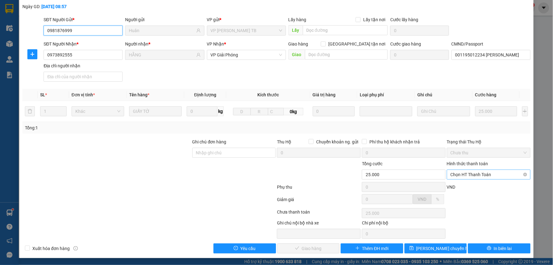
click at [466, 178] on span "Chọn HT Thanh Toán" at bounding box center [489, 174] width 76 height 9
click at [466, 186] on div "Tại văn phòng" at bounding box center [484, 186] width 75 height 7
type input "0"
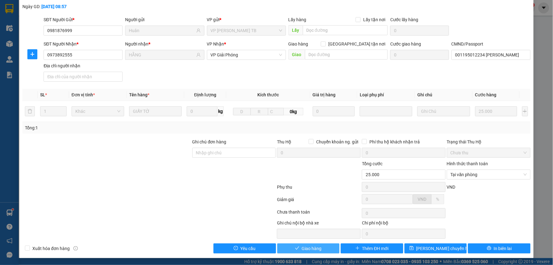
click at [315, 251] on span "Giao hàng" at bounding box center [312, 248] width 20 height 7
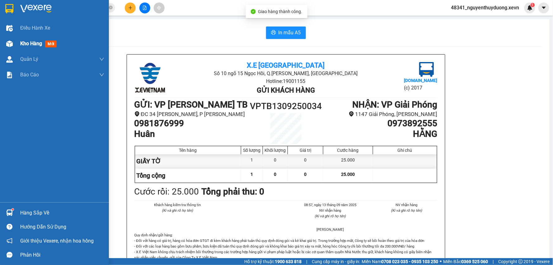
click at [23, 40] on span "Kho hàng" at bounding box center [31, 43] width 22 height 6
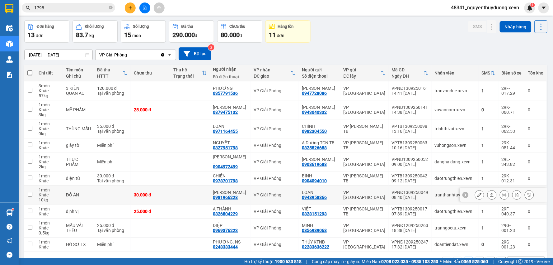
scroll to position [35, 0]
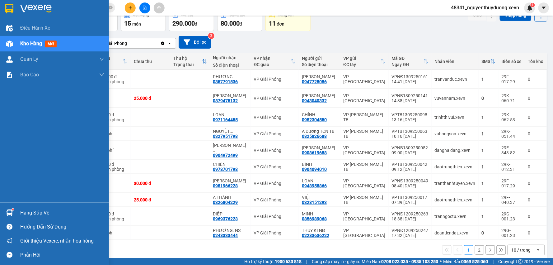
click at [25, 210] on div "Hàng sắp về" at bounding box center [62, 212] width 84 height 9
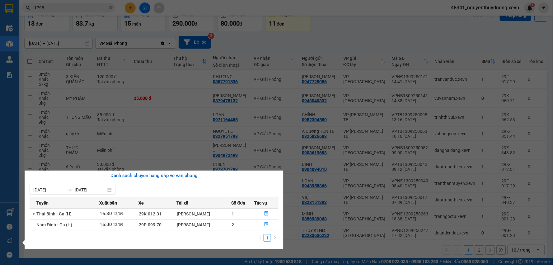
click at [430, 33] on section "Kết quả tìm kiếm ( 3819 ) Bộ lọc Mã ĐH Trạng thái Món hàng Thu hộ Tổng cước Chư…" at bounding box center [276, 132] width 553 height 265
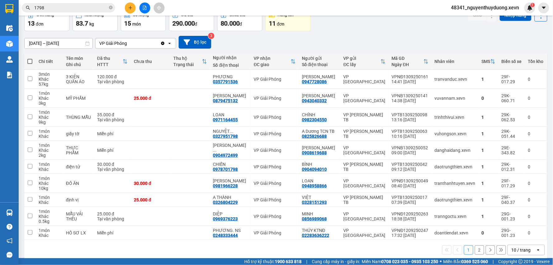
click at [478, 253] on button "2" at bounding box center [479, 249] width 9 height 9
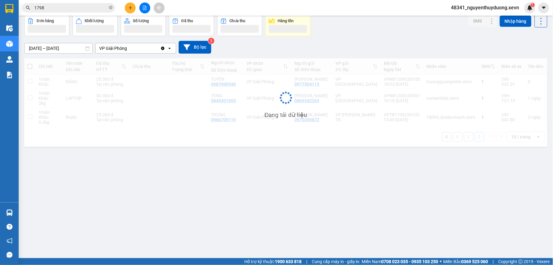
scroll to position [29, 0]
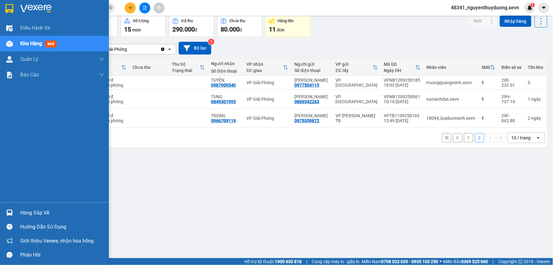
click at [30, 213] on div "Hàng sắp về" at bounding box center [62, 212] width 84 height 9
click at [18, 45] on div "Điều hành xe Kho hàng mới Quản Lý Quản lý chuyến Quản lý giao nhận mới Quản lý …" at bounding box center [54, 132] width 109 height 265
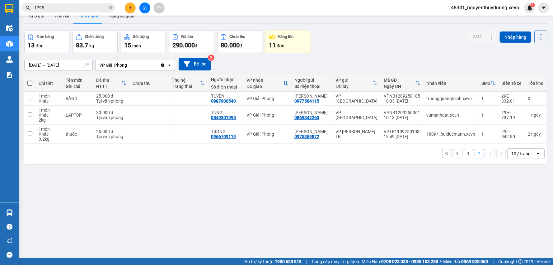
scroll to position [0, 0]
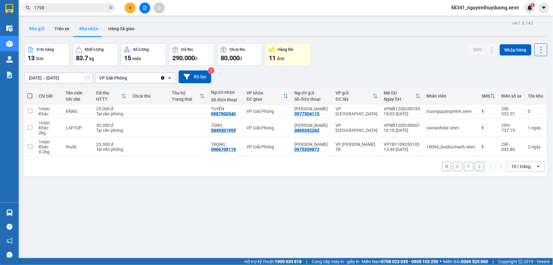
click at [38, 26] on button "Kho gửi" at bounding box center [36, 28] width 25 height 15
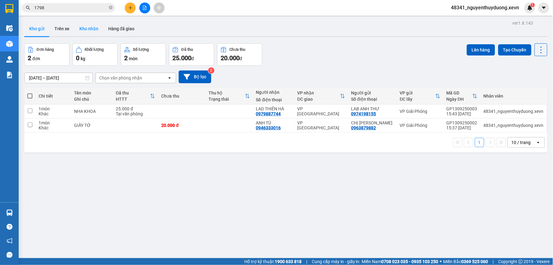
click at [90, 34] on button "Kho nhận" at bounding box center [88, 28] width 29 height 15
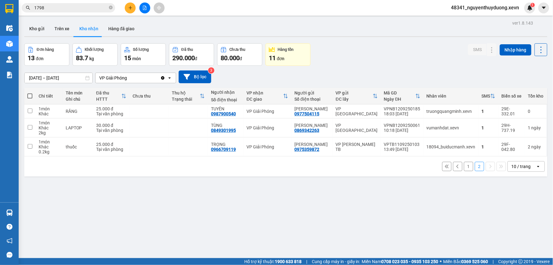
click at [464, 169] on button "1" at bounding box center [468, 166] width 9 height 9
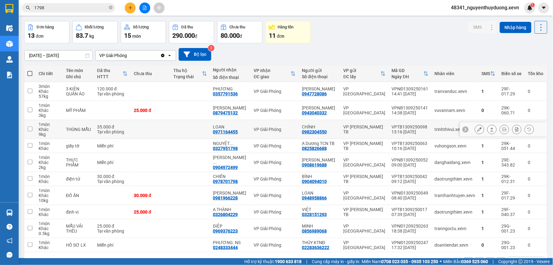
scroll to position [35, 0]
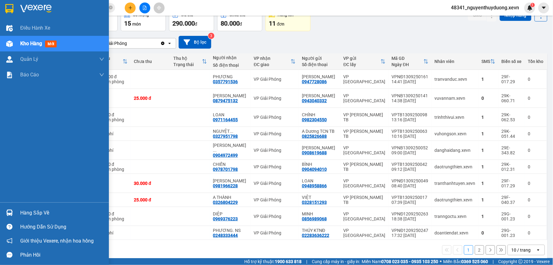
click at [30, 206] on div "Hàng sắp về" at bounding box center [54, 212] width 109 height 14
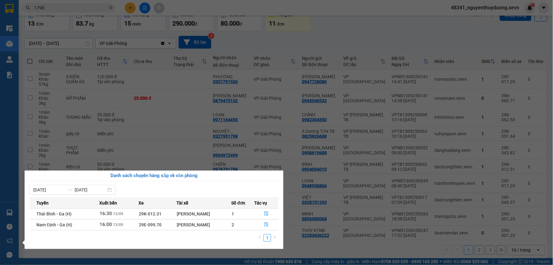
click at [366, 37] on section "Kết quả tìm kiếm ( 3819 ) Bộ lọc Mã ĐH Trạng thái Món hàng Thu hộ Tổng cước Chư…" at bounding box center [276, 132] width 553 height 265
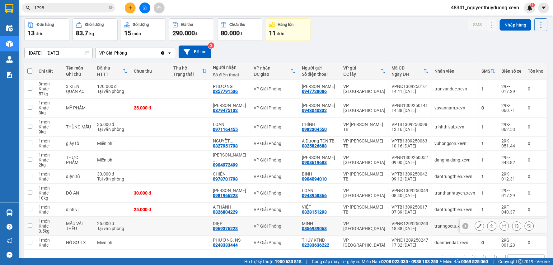
scroll to position [13, 0]
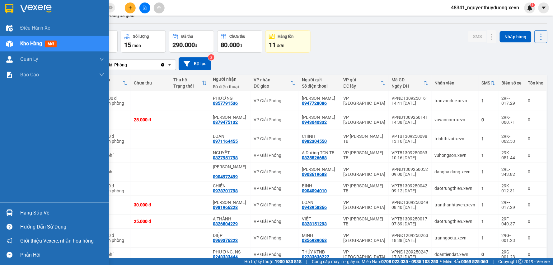
click at [35, 217] on div "Hàng sắp về" at bounding box center [62, 212] width 84 height 9
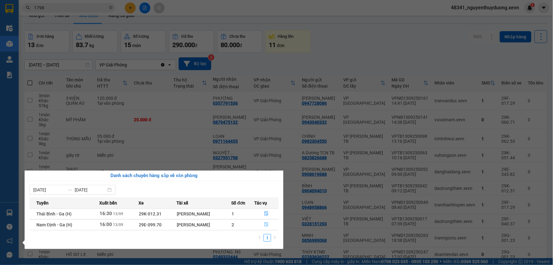
click at [266, 227] on span "file-done" at bounding box center [266, 224] width 4 height 5
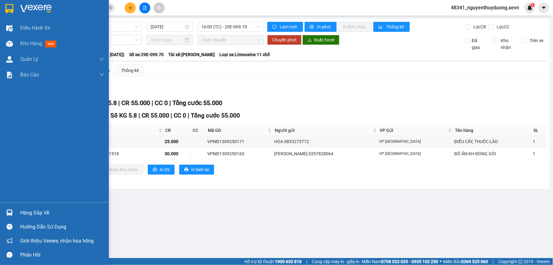
click at [34, 208] on div "Hàng sắp về" at bounding box center [62, 212] width 84 height 9
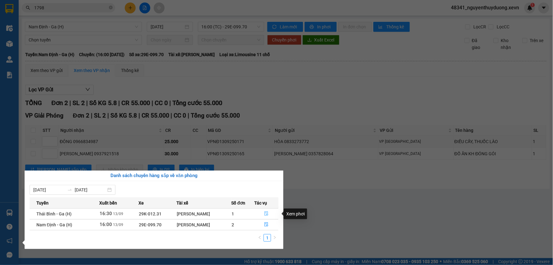
click at [268, 213] on icon "file-done" at bounding box center [267, 213] width 4 height 4
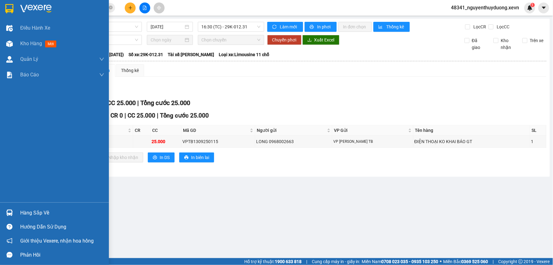
drag, startPoint x: 17, startPoint y: 209, endPoint x: 31, endPoint y: 207, distance: 13.4
click at [19, 209] on div "Hàng sắp về" at bounding box center [54, 212] width 109 height 14
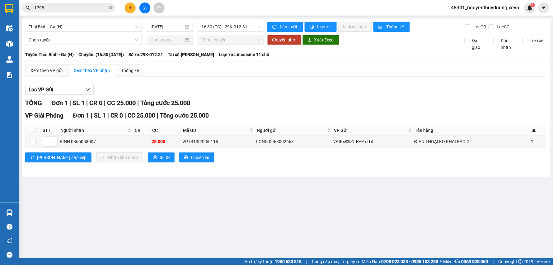
click at [353, 201] on section "Kết quả tìm kiếm ( 3819 ) Bộ lọc Mã ĐH Trạng thái Món hàng Thu hộ Tổng cước Chư…" at bounding box center [276, 132] width 553 height 265
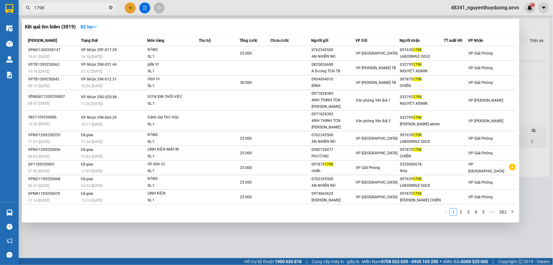
click at [111, 8] on icon "close-circle" at bounding box center [111, 8] width 4 height 4
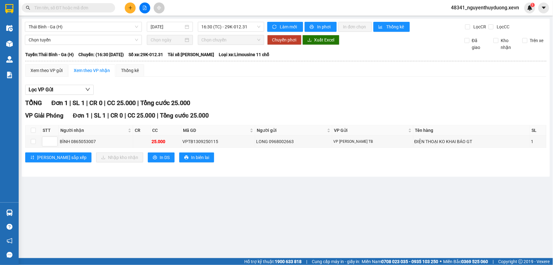
click at [95, 9] on input "text" at bounding box center [70, 7] width 73 height 7
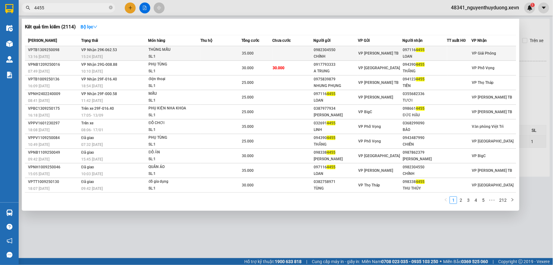
type input "4455"
click at [407, 47] on div "097116 4455" at bounding box center [425, 50] width 44 height 7
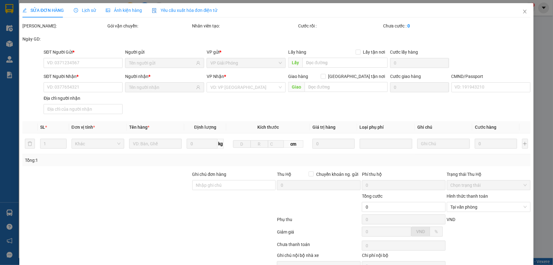
type input "0982304550"
type input "CHÍNH"
type input "0971164455"
type input "LOAN"
type input "027185036470 NGUYỄN THỊ LOAN 1985"
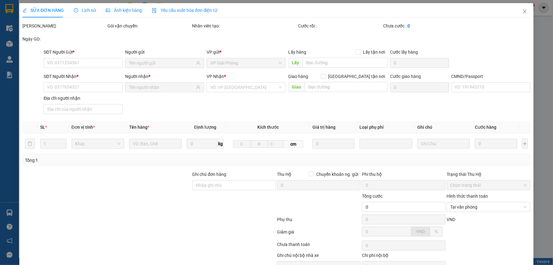
type input "P42-B10 Kim Liên ,Đống Đa"
type input "35.000"
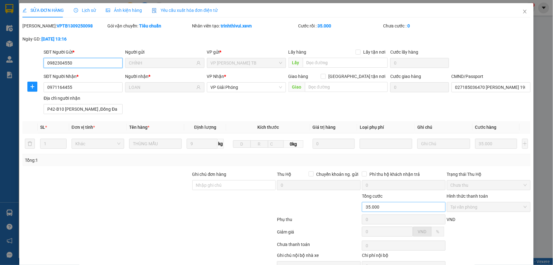
scroll to position [33, 0]
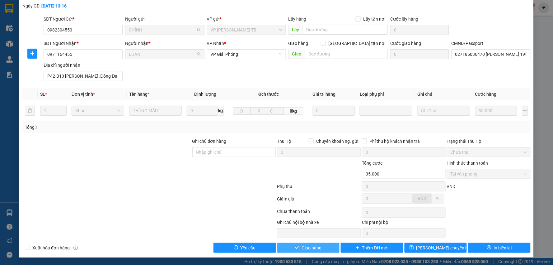
click at [312, 245] on span "Giao hàng" at bounding box center [312, 247] width 20 height 7
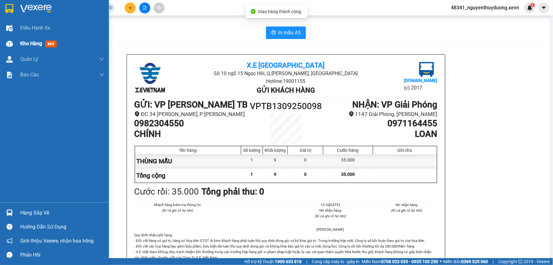
click at [19, 42] on div "Kho hàng mới" at bounding box center [54, 44] width 109 height 16
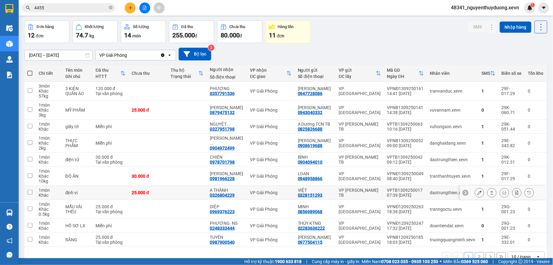
scroll to position [35, 0]
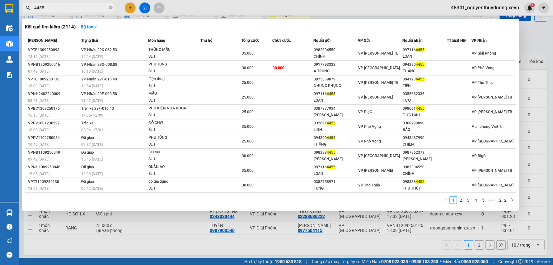
drag, startPoint x: 49, startPoint y: 8, endPoint x: 0, endPoint y: 0, distance: 49.8
click at [0, 9] on section "Kết quả tìm kiếm ( 2114 ) Bộ lọc Mã ĐH Trạng thái Món hàng Thu hộ Tổng cước Chư…" at bounding box center [276, 132] width 553 height 265
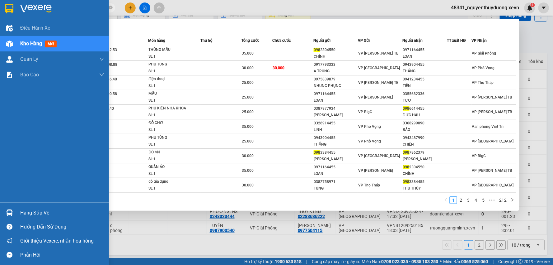
type input "0981"
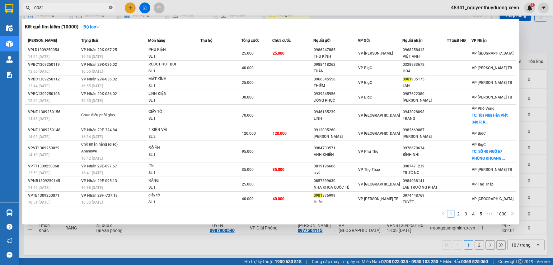
click at [111, 8] on icon "close-circle" at bounding box center [111, 8] width 4 height 4
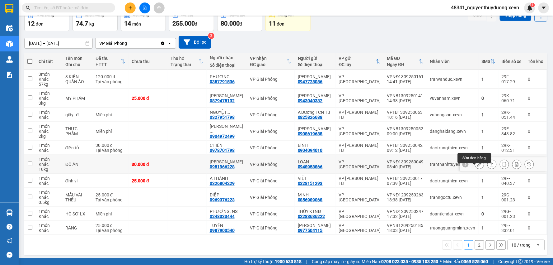
click at [477, 170] on button at bounding box center [479, 164] width 9 height 11
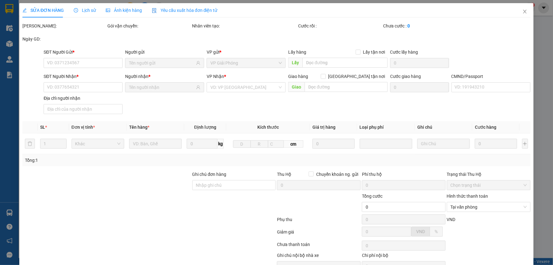
type input "0948958866"
type input "LOAN"
type input "0981966228"
type input "MINH THU"
type input "0398802730 HUY SHIP"
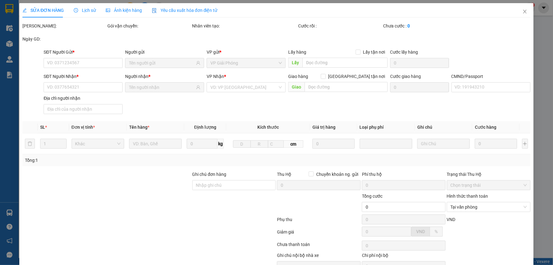
type input "30.000"
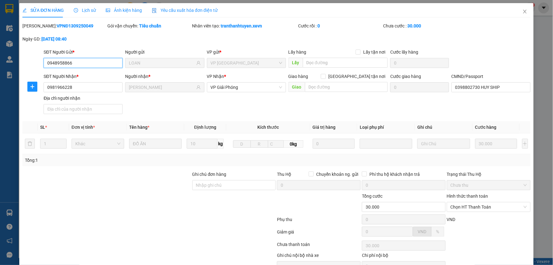
scroll to position [33, 0]
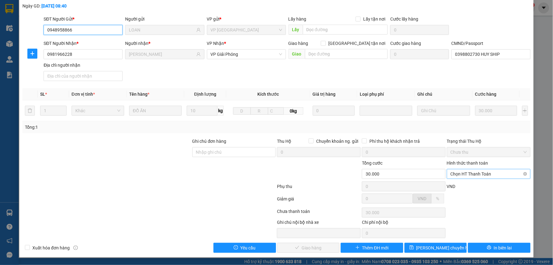
click at [456, 175] on span "Chọn HT Thanh Toán" at bounding box center [489, 173] width 76 height 9
click at [457, 182] on div "Tại văn phòng" at bounding box center [484, 186] width 83 height 10
type input "0"
click at [322, 247] on button "Giao hàng" at bounding box center [308, 248] width 63 height 10
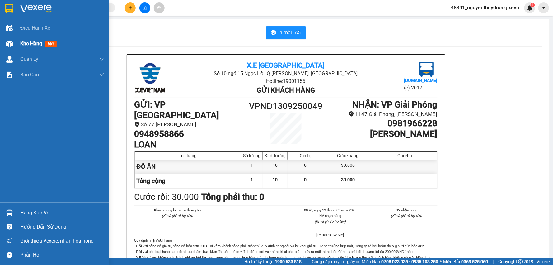
click at [20, 46] on span "Kho hàng" at bounding box center [31, 43] width 22 height 6
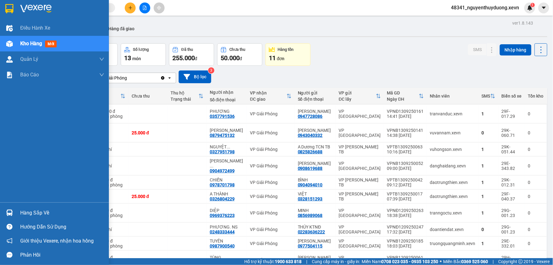
drag, startPoint x: 22, startPoint y: 209, endPoint x: 48, endPoint y: 211, distance: 26.2
click at [23, 209] on div "Hàng sắp về" at bounding box center [62, 212] width 84 height 9
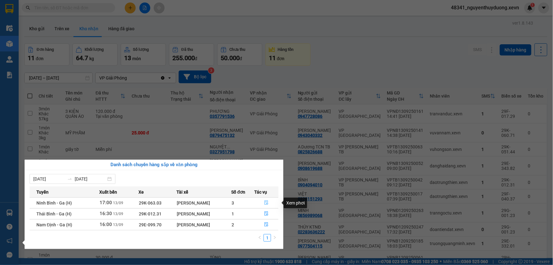
click at [269, 202] on button "button" at bounding box center [267, 203] width 24 height 10
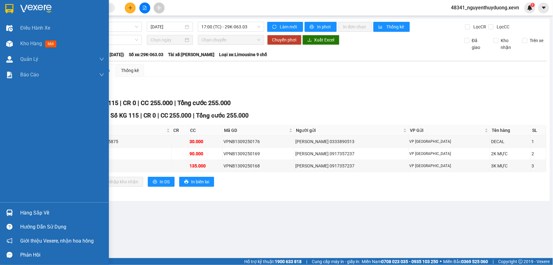
click at [69, 214] on div "Hàng sắp về" at bounding box center [62, 212] width 84 height 9
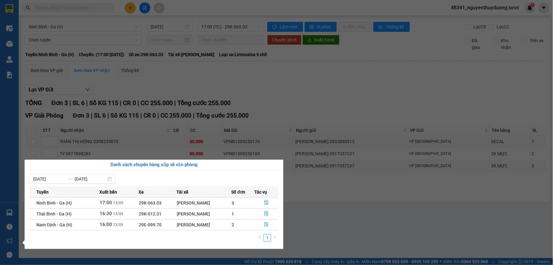
click at [405, 205] on section "Kết quả tìm kiếm ( 10000 ) Bộ lọc Mã ĐH Trạng thái Món hàng Thu hộ Tổng cước Ch…" at bounding box center [276, 132] width 553 height 265
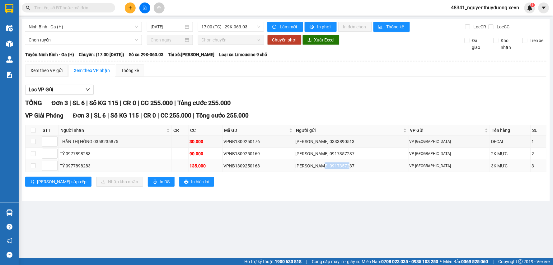
drag, startPoint x: 342, startPoint y: 167, endPoint x: 367, endPoint y: 164, distance: 26.0
click at [367, 164] on div "[PERSON_NAME] 0917357237" at bounding box center [351, 165] width 112 height 7
copy div "0917357237"
click at [86, 6] on input "text" at bounding box center [70, 7] width 73 height 7
paste input "0917357237"
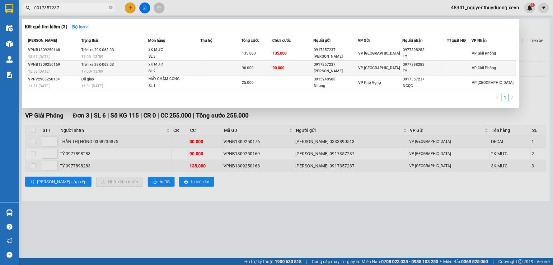
type input "0917357237"
click at [417, 66] on div "0977898283" at bounding box center [425, 64] width 44 height 7
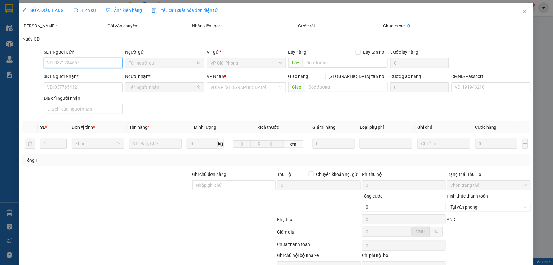
type input "0917357237"
type input "[PERSON_NAME]"
type input "0977898283"
type input "TÝ"
type input "037087003750"
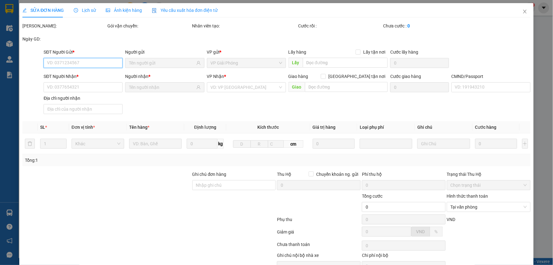
type input "90.000"
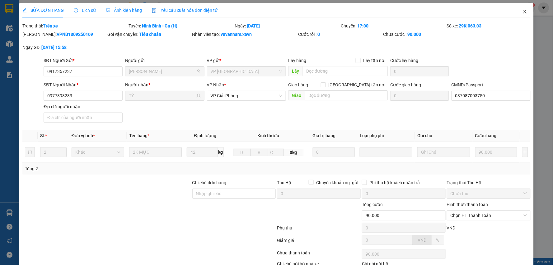
click at [523, 11] on span "Close" at bounding box center [524, 11] width 17 height 17
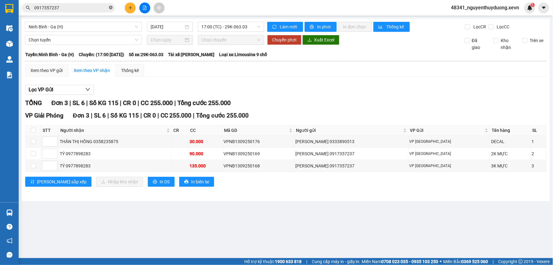
drag, startPoint x: 111, startPoint y: 7, endPoint x: 103, endPoint y: 12, distance: 9.0
click at [110, 7] on icon "close-circle" at bounding box center [111, 8] width 4 height 4
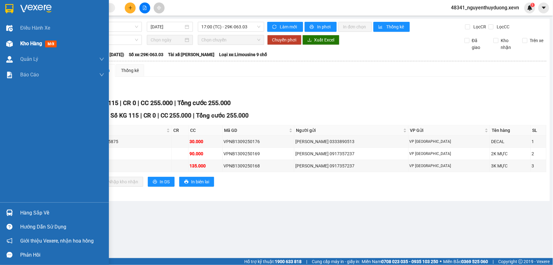
click at [16, 41] on div "Kho hàng mới" at bounding box center [54, 44] width 109 height 16
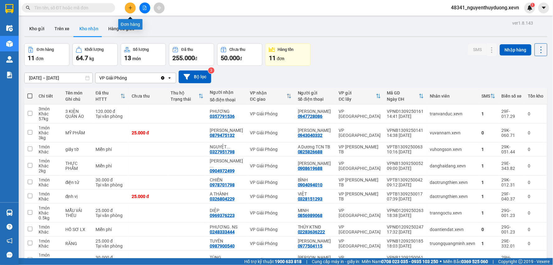
click at [130, 11] on button at bounding box center [130, 7] width 11 height 11
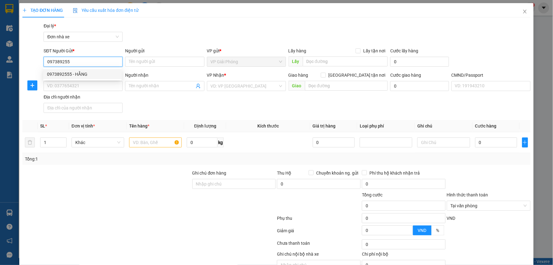
click at [76, 74] on div "0973892555 - HẰNG" at bounding box center [82, 74] width 71 height 7
type input "0973892555"
type input "HẰNG"
type input "0981876999"
type input "Huân"
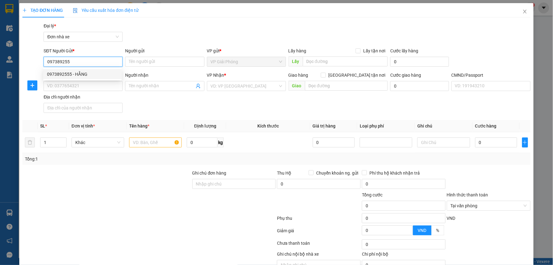
type input "BÙI VĂN HUÂN ."
type input "0973892555"
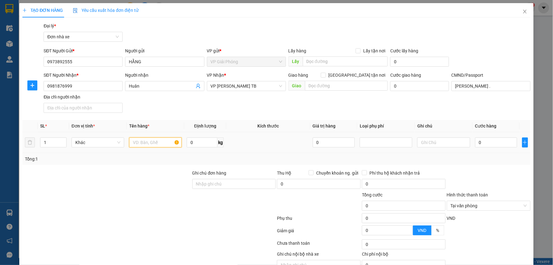
click at [148, 139] on input "text" at bounding box center [155, 142] width 53 height 10
type input "GIẤY TỜ"
click at [494, 144] on input "0" at bounding box center [496, 142] width 42 height 10
type input "2"
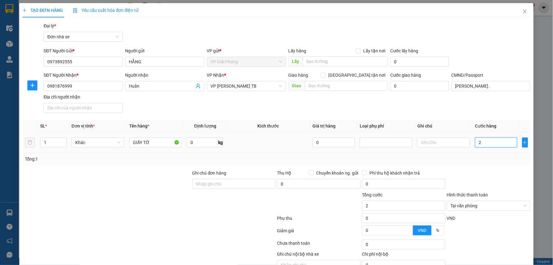
type input "20"
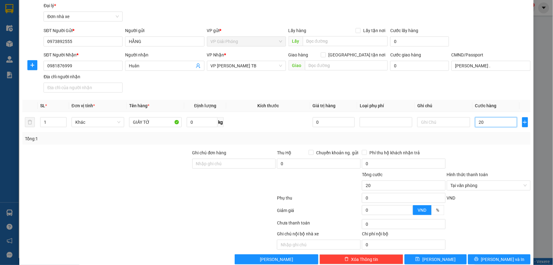
scroll to position [32, 0]
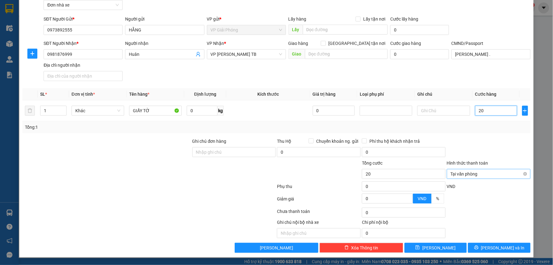
type input "20"
type input "20.000"
click at [502, 248] on span "Lưu và In" at bounding box center [503, 247] width 44 height 7
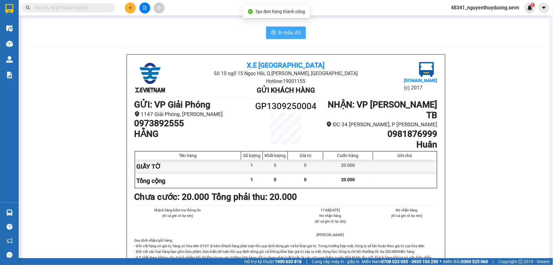
click at [285, 31] on span "In mẫu A5" at bounding box center [290, 33] width 22 height 8
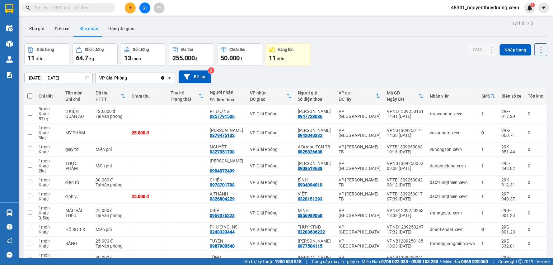
click at [426, 61] on div "Đơn hàng 11 đơn Khối lượng 64.7 kg Số lượng 13 món Đã thu 255.000 đ Chưa thu 50…" at bounding box center [285, 54] width 523 height 22
click at [35, 22] on button "Kho gửi" at bounding box center [36, 28] width 25 height 15
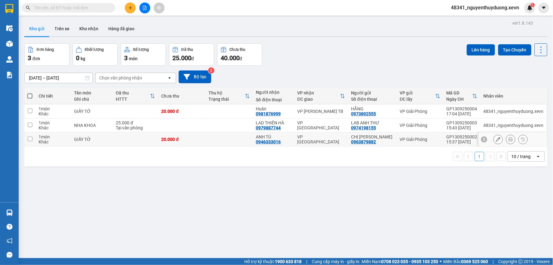
click at [84, 141] on div "GIẤY TỜ" at bounding box center [91, 139] width 35 height 5
checkbox input "true"
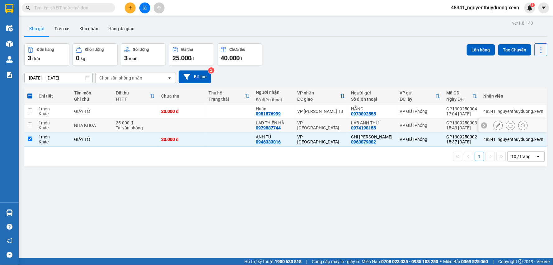
click at [97, 124] on div "NHA KHOA" at bounding box center [91, 125] width 35 height 5
checkbox input "true"
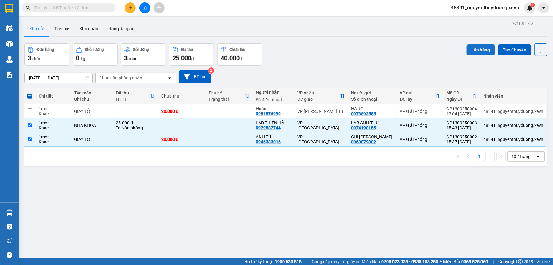
click at [483, 48] on button "Lên hàng" at bounding box center [481, 49] width 28 height 11
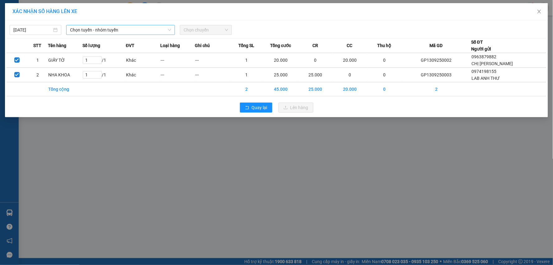
click at [95, 29] on span "Chọn tuyến - nhóm tuyến" at bounding box center [120, 29] width 101 height 9
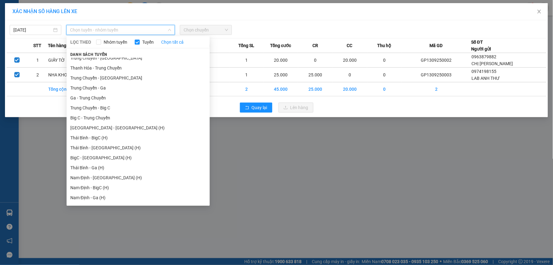
scroll to position [750, 0]
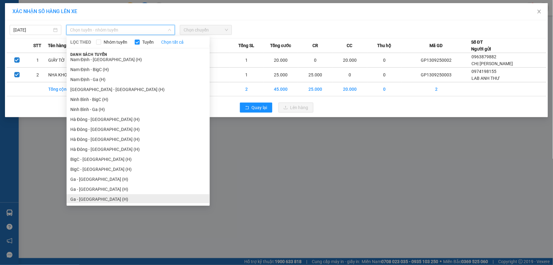
click at [92, 198] on li "Ga - Ninh Bình (H)" at bounding box center [138, 199] width 143 height 10
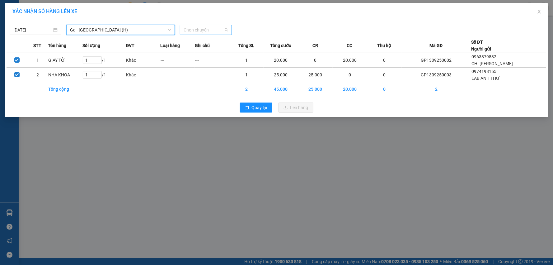
click at [223, 29] on span "Chọn chuyến" at bounding box center [206, 29] width 44 height 9
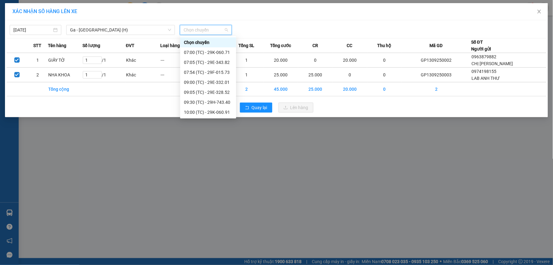
scroll to position [149, 0]
click at [224, 114] on div "17:05 (TC) - 29K-060.71" at bounding box center [208, 112] width 49 height 7
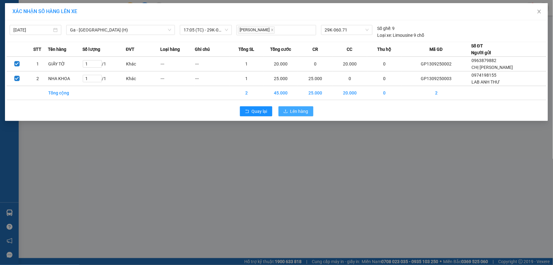
click at [301, 108] on span "Lên hàng" at bounding box center [299, 111] width 18 height 7
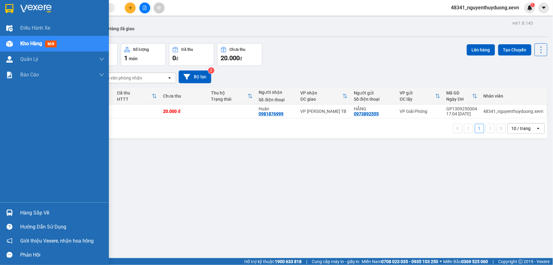
click at [28, 210] on div "Hàng sắp về" at bounding box center [62, 212] width 84 height 9
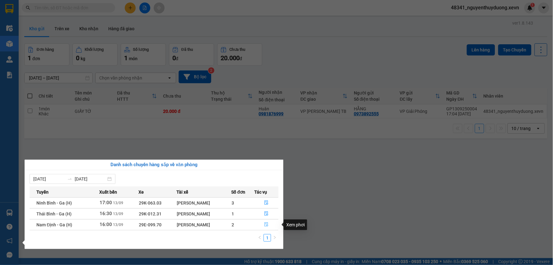
click at [270, 224] on button "button" at bounding box center [267, 224] width 24 height 10
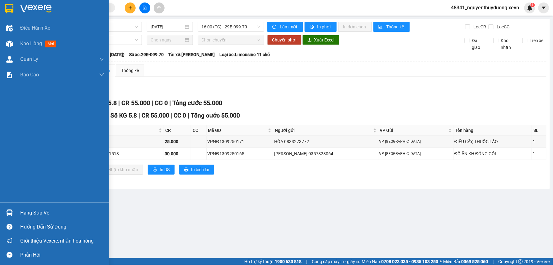
drag, startPoint x: 22, startPoint y: 210, endPoint x: 74, endPoint y: 215, distance: 52.6
click at [22, 210] on div "Hàng sắp về" at bounding box center [62, 212] width 84 height 9
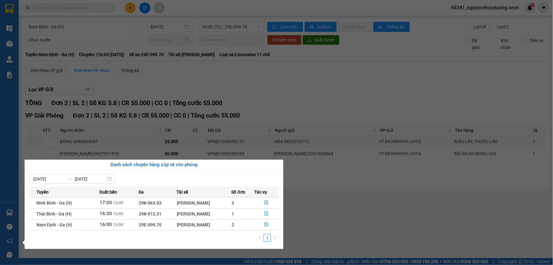
click at [365, 253] on section "Kết quả tìm kiếm ( 3 ) Bộ lọc Mã ĐH Trạng thái Món hàng Thu hộ Tổng cước Chưa c…" at bounding box center [276, 132] width 553 height 265
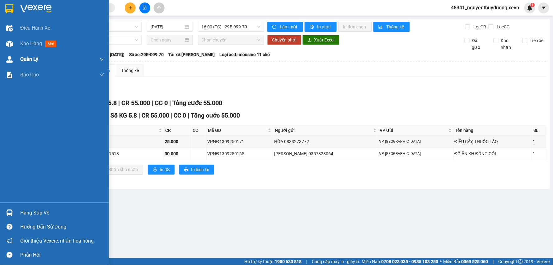
drag, startPoint x: 23, startPoint y: 41, endPoint x: 72, endPoint y: 58, distance: 51.7
click at [24, 40] on span "Kho hàng" at bounding box center [31, 43] width 22 height 6
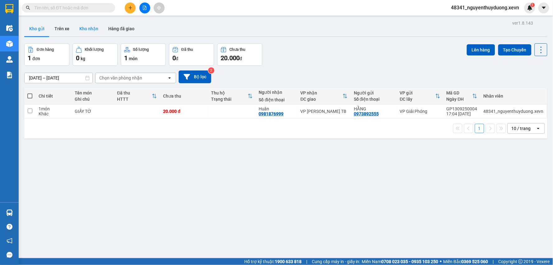
click at [84, 31] on button "Kho nhận" at bounding box center [88, 28] width 29 height 15
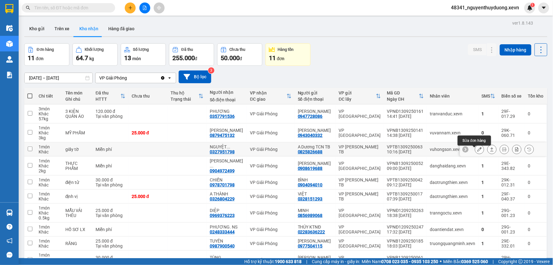
click at [478, 151] on icon at bounding box center [480, 149] width 4 height 4
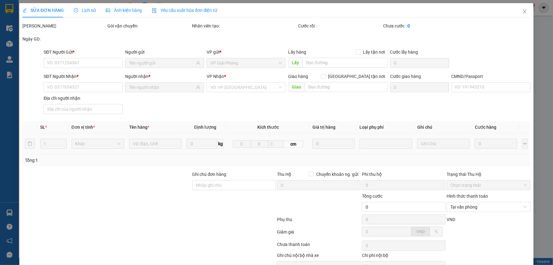
type input "0825826688"
type input "A Dương TCN TB"
type input "0327951798"
type input "NGUYỆT ADMIN"
type input "1"
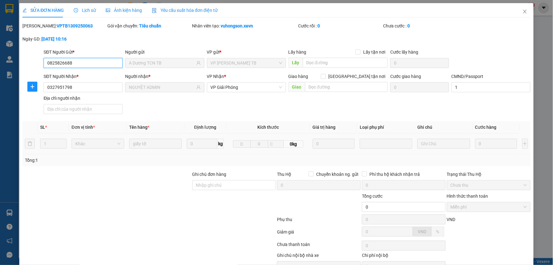
scroll to position [33, 0]
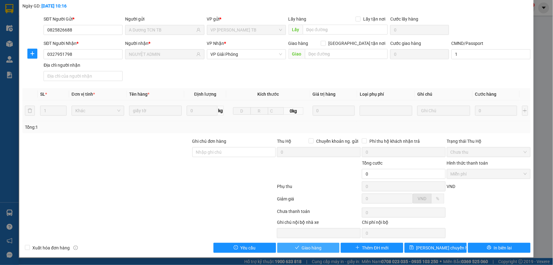
click at [308, 247] on span "Giao hàng" at bounding box center [312, 247] width 20 height 7
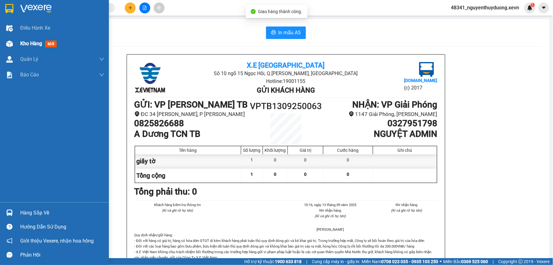
click at [22, 41] on span "Kho hàng" at bounding box center [31, 43] width 22 height 6
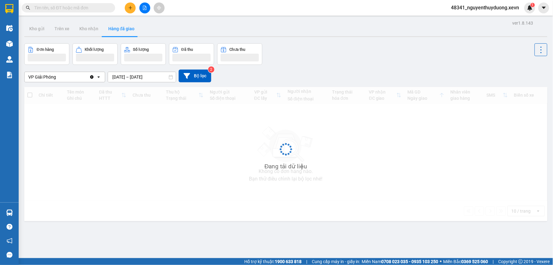
click at [72, 11] on input "text" at bounding box center [70, 7] width 73 height 7
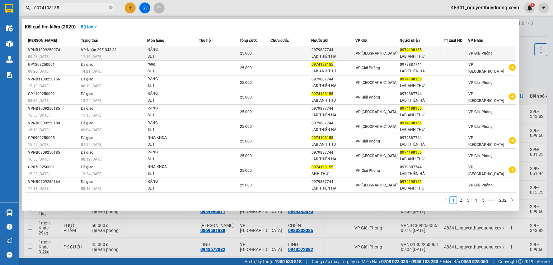
type input "0974198155"
click at [481, 50] on div "VP Giải Phóng" at bounding box center [481, 53] width 24 height 7
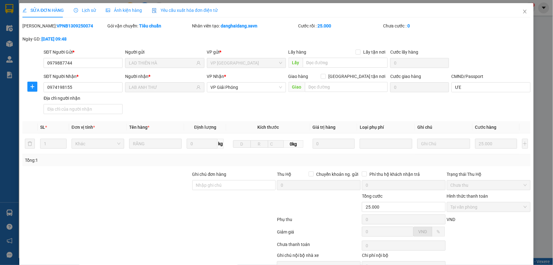
type input "0979887744"
type input "LAD THIÊN HÀ"
type input "0974198155"
type input "LAB ANH THƯ"
type input "ƯE"
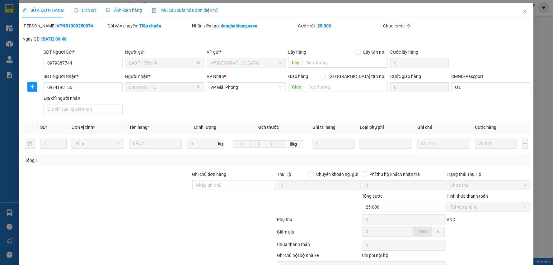
type input "25.000"
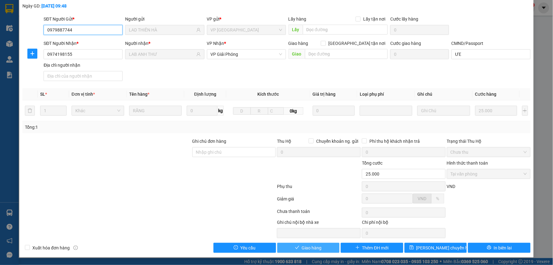
scroll to position [33, 0]
click at [310, 249] on span "Giao hàng" at bounding box center [312, 247] width 20 height 7
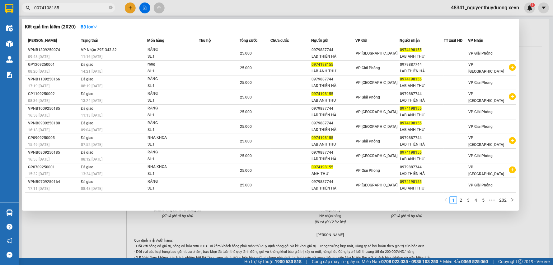
click at [68, 7] on input "0974198155" at bounding box center [70, 7] width 73 height 7
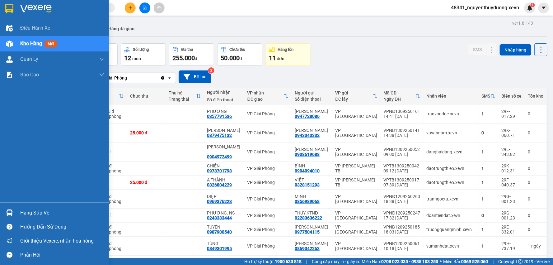
drag, startPoint x: 30, startPoint y: 215, endPoint x: 37, endPoint y: 215, distance: 6.5
click at [33, 215] on div "Hàng sắp về" at bounding box center [62, 212] width 84 height 9
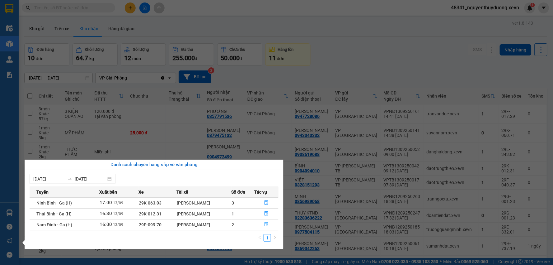
click at [265, 227] on span "file-done" at bounding box center [266, 224] width 4 height 5
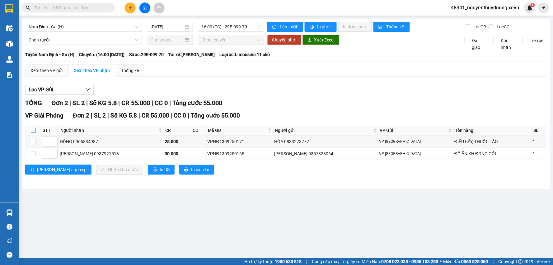
click at [35, 129] on input "checkbox" at bounding box center [33, 130] width 5 height 5
checkbox input "true"
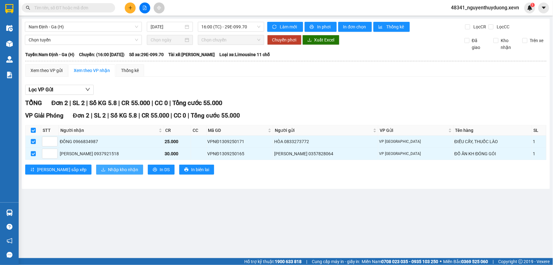
click at [108, 167] on span "Nhập kho nhận" at bounding box center [123, 169] width 30 height 7
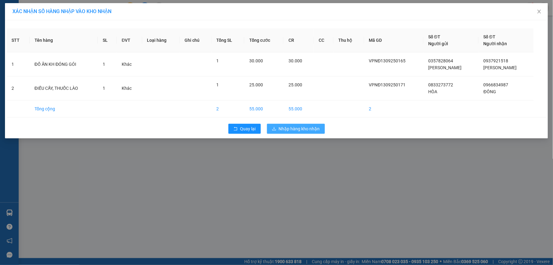
click at [297, 127] on span "Nhập hàng kho nhận" at bounding box center [299, 128] width 41 height 7
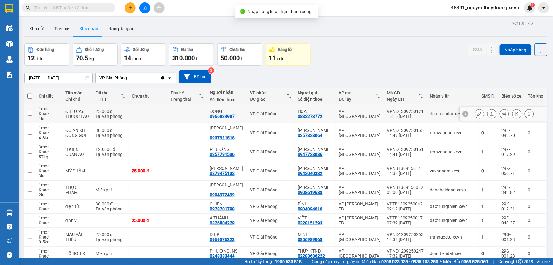
click at [107, 120] on td "25.000 đ Tại văn phòng" at bounding box center [110, 113] width 36 height 19
checkbox input "true"
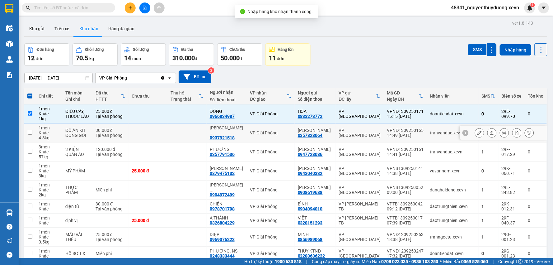
click at [110, 137] on div "Tại văn phòng" at bounding box center [111, 135] width 30 height 5
checkbox input "true"
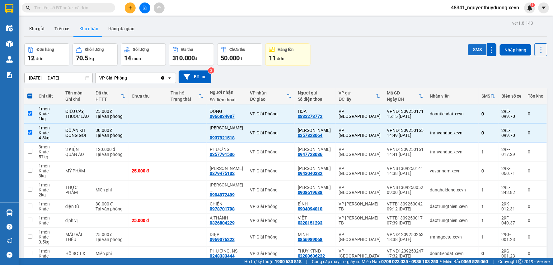
click at [468, 48] on button "SMS" at bounding box center [477, 49] width 19 height 11
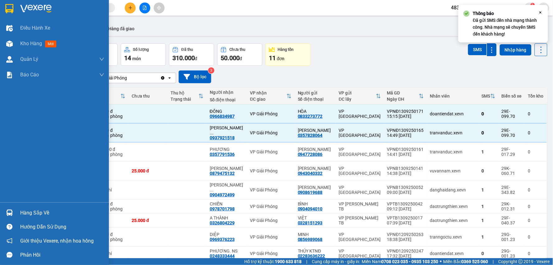
click at [38, 209] on div "Hàng sắp về" at bounding box center [62, 212] width 84 height 9
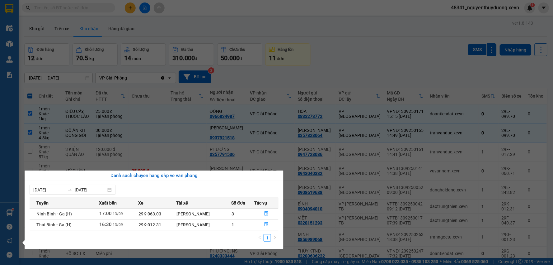
click at [340, 68] on section "Kết quả tìm kiếm ( 3 ) Bộ lọc Mã ĐH Trạng thái Món hàng Thu hộ Tổng cước Chưa c…" at bounding box center [276, 132] width 553 height 265
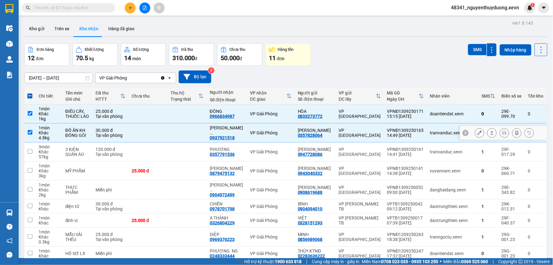
click at [477, 133] on button at bounding box center [479, 132] width 9 height 11
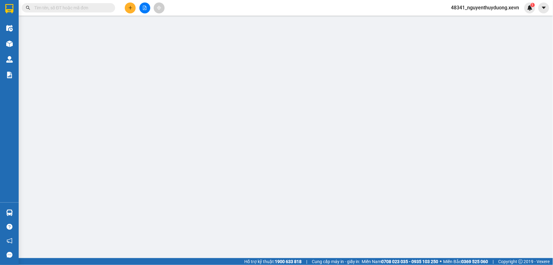
type input "0357828064"
type input "[PERSON_NAME]"
type input "0937921518"
type input "[PERSON_NAME]"
type input "0369645556478"
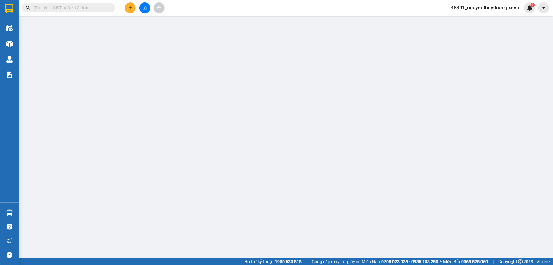
type input "30.000"
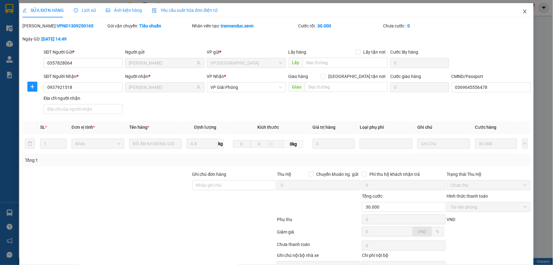
click at [523, 11] on icon "close" at bounding box center [524, 12] width 3 height 4
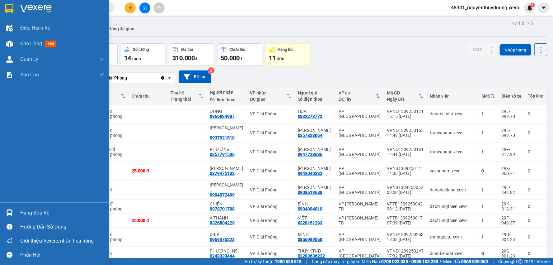
click at [32, 205] on div "Hàng sắp về Hướng dẫn sử dụng Giới thiệu Vexere, nhận hoa hồng Phản hồi" at bounding box center [54, 231] width 109 height 59
click at [42, 209] on div "Hàng sắp về" at bounding box center [62, 212] width 84 height 9
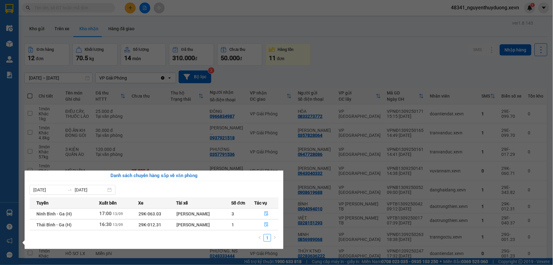
click at [419, 60] on section "Kết quả tìm kiếm ( 3 ) Bộ lọc Mã ĐH Trạng thái Món hàng Thu hộ Tổng cước Chưa c…" at bounding box center [276, 132] width 553 height 265
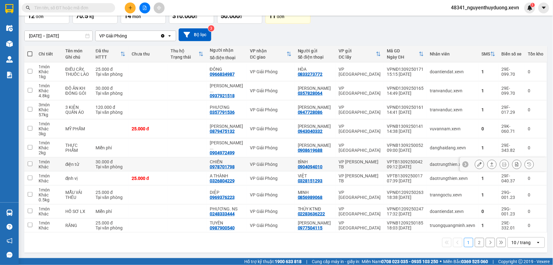
scroll to position [48, 0]
click at [478, 240] on button "2" at bounding box center [479, 242] width 9 height 9
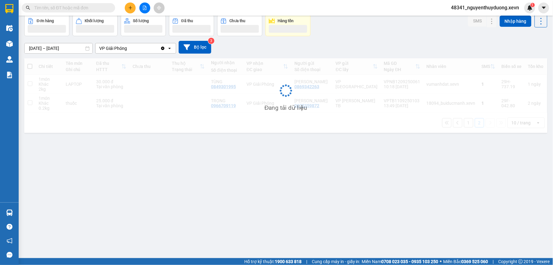
scroll to position [29, 0]
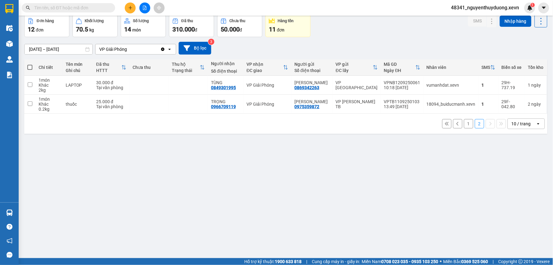
click at [465, 124] on button "1" at bounding box center [468, 123] width 9 height 9
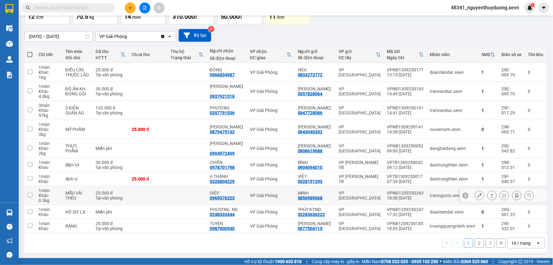
scroll to position [48, 0]
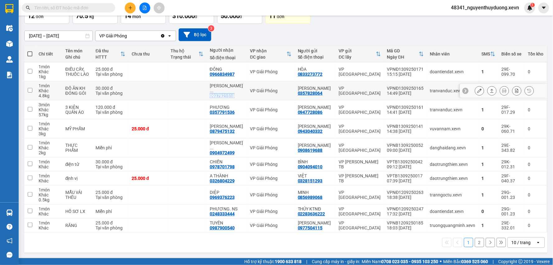
drag, startPoint x: 215, startPoint y: 89, endPoint x: 247, endPoint y: 88, distance: 31.8
click at [247, 88] on td "NGUYỄN ... 0937921518" at bounding box center [227, 90] width 40 height 19
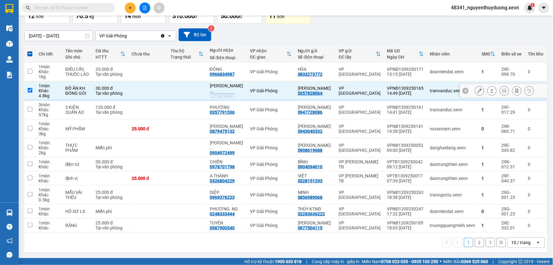
copy div "0937921518"
click at [30, 88] on input "checkbox" at bounding box center [30, 90] width 5 height 5
checkbox input "false"
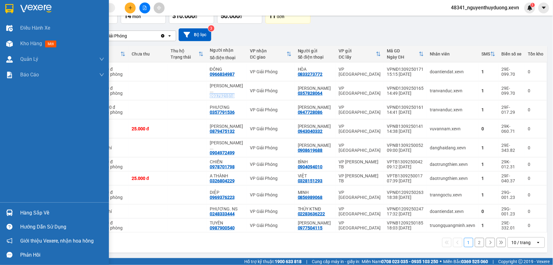
click at [28, 213] on div "Hàng sắp về" at bounding box center [62, 212] width 84 height 9
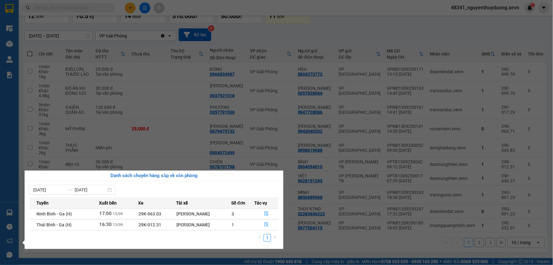
click at [325, 246] on section "Kết quả tìm kiếm ( 3 ) Bộ lọc Mã ĐH Trạng thái Món hàng Thu hộ Tổng cước Chưa c…" at bounding box center [276, 132] width 553 height 265
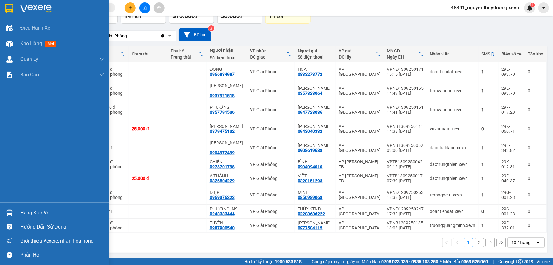
click at [34, 210] on div "Hàng sắp về" at bounding box center [62, 212] width 84 height 9
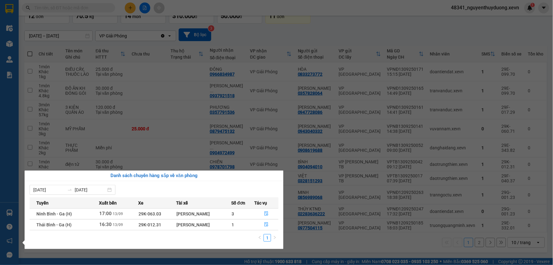
click at [335, 243] on section "Kết quả tìm kiếm ( 3 ) Bộ lọc Mã ĐH Trạng thái Món hàng Thu hộ Tổng cước Chưa c…" at bounding box center [276, 132] width 553 height 265
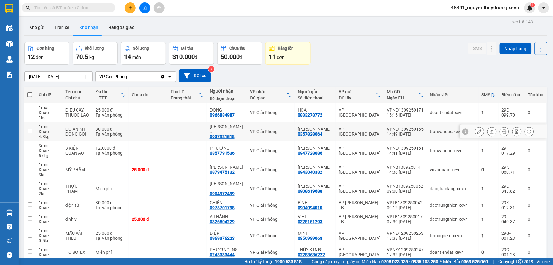
scroll to position [0, 0]
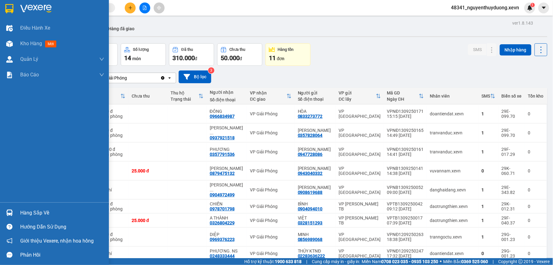
drag, startPoint x: 26, startPoint y: 208, endPoint x: 30, endPoint y: 206, distance: 3.9
click at [27, 208] on div "Hàng sắp về" at bounding box center [62, 212] width 84 height 9
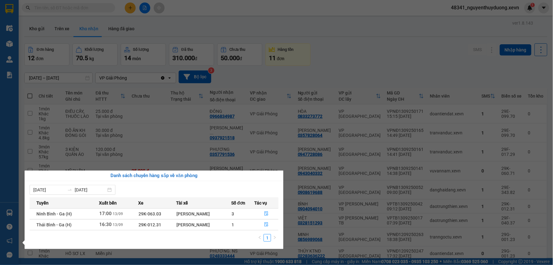
drag, startPoint x: 461, startPoint y: 35, endPoint x: 450, endPoint y: 60, distance: 28.2
click at [458, 41] on section "Kết quả tìm kiếm ( 3 ) Bộ lọc Mã ĐH Trạng thái Món hàng Thu hộ Tổng cước Chưa c…" at bounding box center [276, 132] width 553 height 265
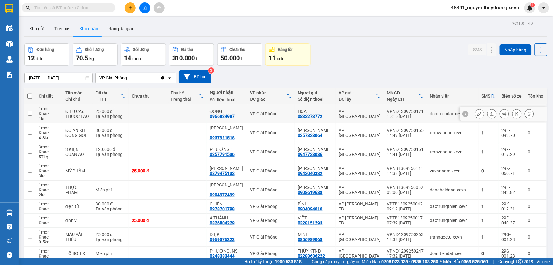
click at [475, 111] on button at bounding box center [479, 113] width 9 height 11
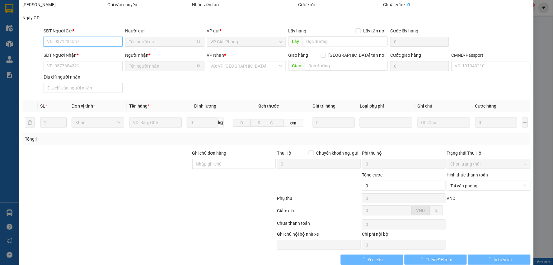
scroll to position [33, 0]
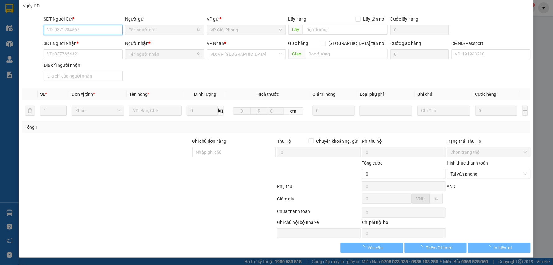
type input "0833273772"
type input "HÒA"
type input "0966834987"
type input "ĐÔNG"
type input "25.000"
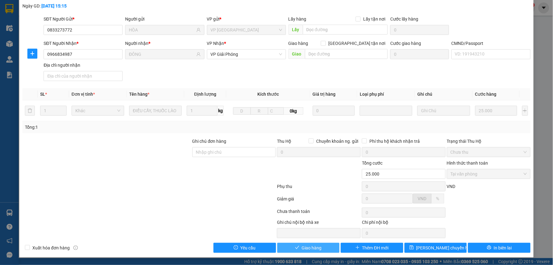
click at [318, 248] on span "Giao hàng" at bounding box center [312, 247] width 20 height 7
click at [295, 246] on icon "check" at bounding box center [297, 247] width 4 height 4
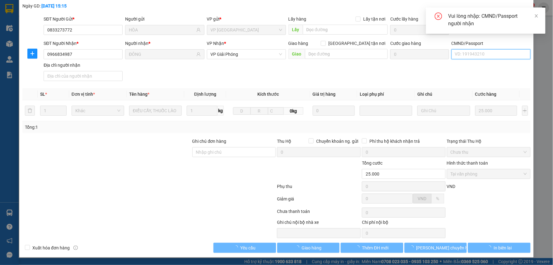
click at [463, 56] on input "CMND/Passport" at bounding box center [491, 54] width 79 height 10
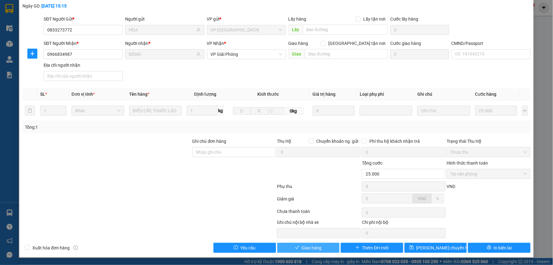
click at [307, 238] on div "Total Paid Fee 25.000 Total UnPaid Fee 0 Cash Collection Total Fee Mã ĐH: VPNĐ1…" at bounding box center [276, 120] width 508 height 263
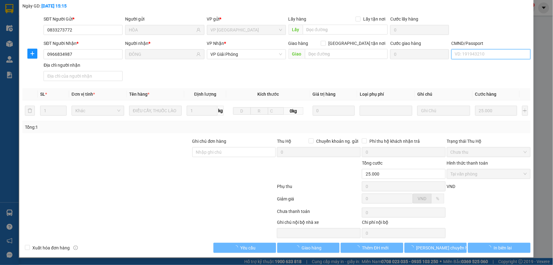
click at [452, 52] on input "CMND/Passport" at bounding box center [491, 54] width 79 height 10
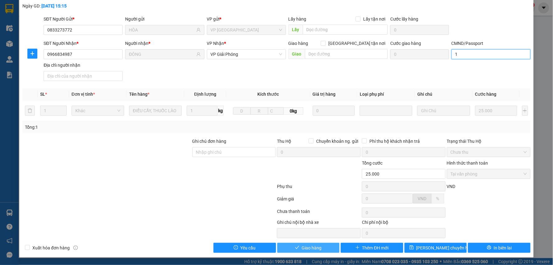
type input "1"
drag, startPoint x: 286, startPoint y: 242, endPoint x: 288, endPoint y: 206, distance: 35.8
click at [287, 242] on div "Total Paid Fee 25.000 Total UnPaid Fee 0 Cash Collection Total Fee Mã ĐH: VPNĐ1…" at bounding box center [276, 120] width 508 height 263
click at [315, 245] on span "Giao hàng" at bounding box center [312, 247] width 20 height 7
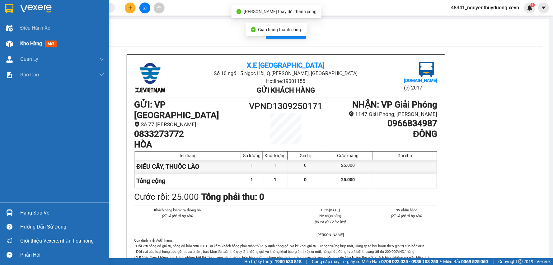
click at [18, 40] on div "Kho hàng mới" at bounding box center [54, 44] width 109 height 16
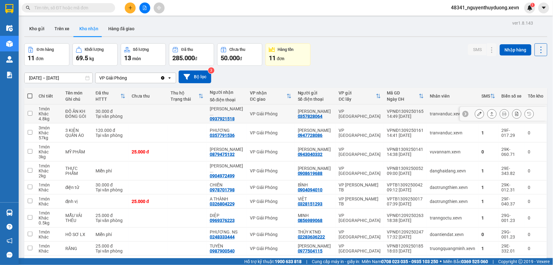
click at [475, 117] on button at bounding box center [479, 113] width 9 height 11
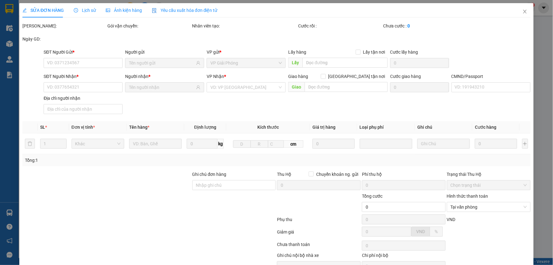
type input "0357828064"
type input "[PERSON_NAME]"
type input "0937921518"
type input "[PERSON_NAME]"
type input "0369645556478"
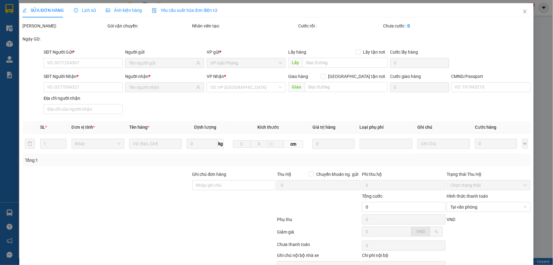
type input "30.000"
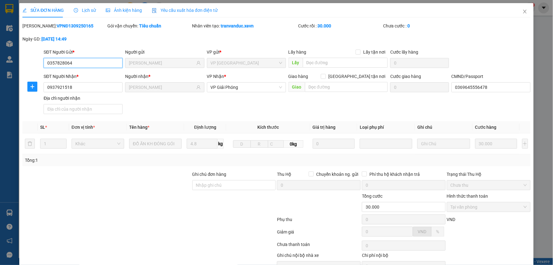
scroll to position [30, 0]
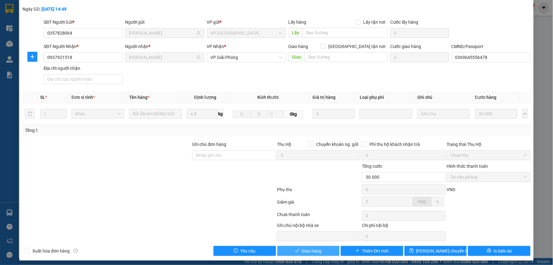
click at [307, 247] on span "Giao hàng" at bounding box center [312, 250] width 20 height 7
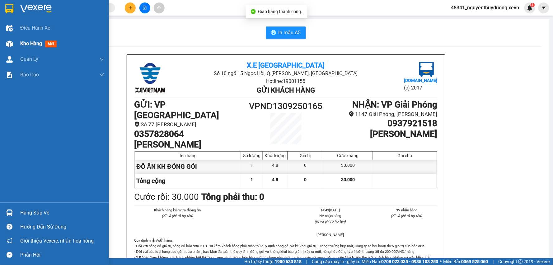
click at [30, 43] on span "Kho hàng" at bounding box center [31, 43] width 22 height 6
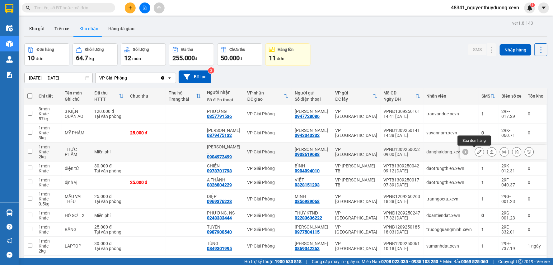
click at [478, 152] on icon at bounding box center [480, 151] width 4 height 4
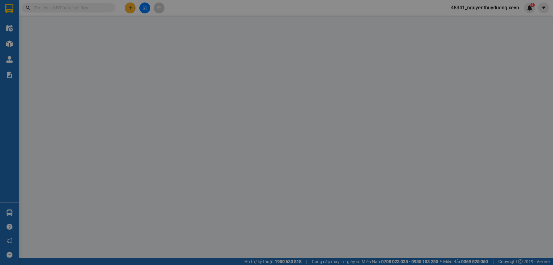
type input "0908619688"
type input "[PERSON_NAME]"
type input "0904972499"
type input "MAI HƯƠNG X.E [GEOGRAPHIC_DATA]"
type input "XE TẢI NB"
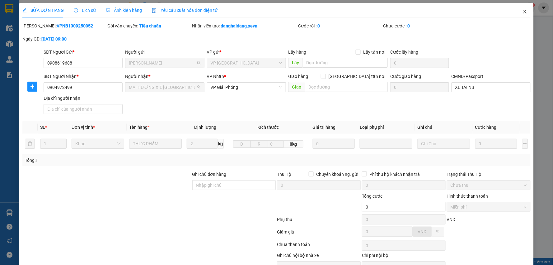
click at [523, 9] on icon "close" at bounding box center [525, 11] width 5 height 5
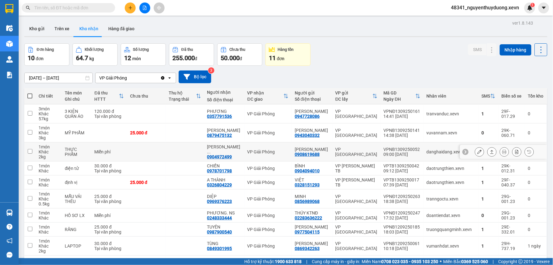
click at [502, 150] on button at bounding box center [504, 151] width 9 height 11
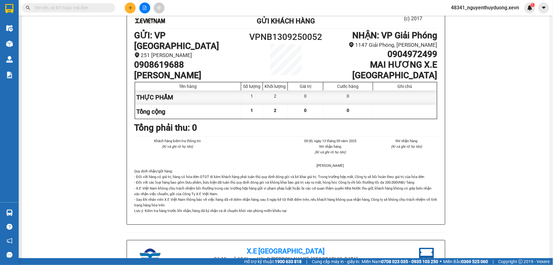
scroll to position [35, 0]
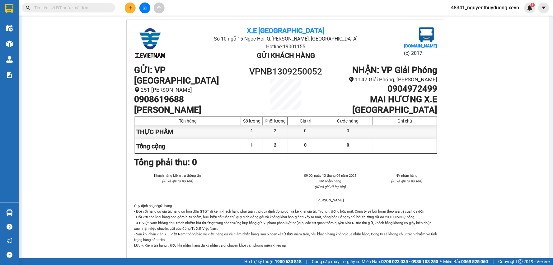
click at [95, 11] on input "text" at bounding box center [70, 7] width 73 height 7
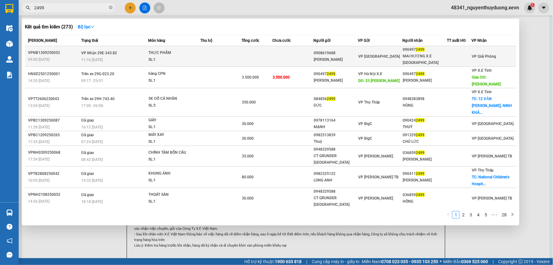
type input "2499"
drag, startPoint x: 400, startPoint y: 50, endPoint x: 421, endPoint y: 50, distance: 20.9
click at [421, 50] on tr "VPNB1309250052 09:00 [DATE] VP Nhận 29E-343.82 11:16 [DATE] THỰC PHẨM SL: 1 090…" at bounding box center [271, 56] width 492 height 21
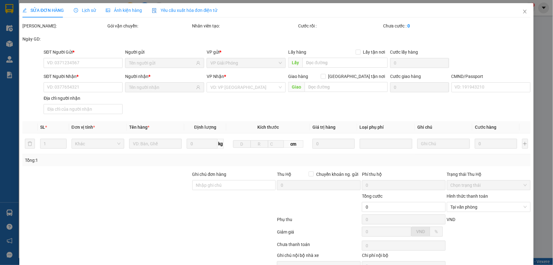
type input "0908619688"
type input "[PERSON_NAME]"
type input "0904972499"
type input "MAI HƯƠNG X.E [GEOGRAPHIC_DATA]"
type input "XE TẢI NB"
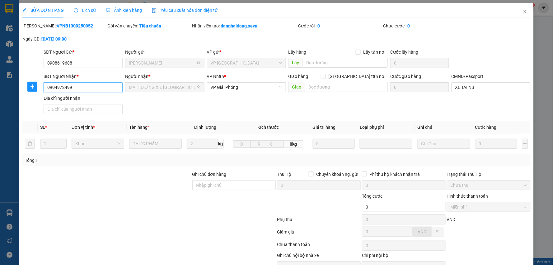
drag, startPoint x: 45, startPoint y: 87, endPoint x: 97, endPoint y: 92, distance: 53.2
click at [97, 92] on div "SĐT Người Nhận * 0904972499 0904972499" at bounding box center [83, 84] width 79 height 22
click at [523, 11] on icon "close" at bounding box center [525, 11] width 5 height 5
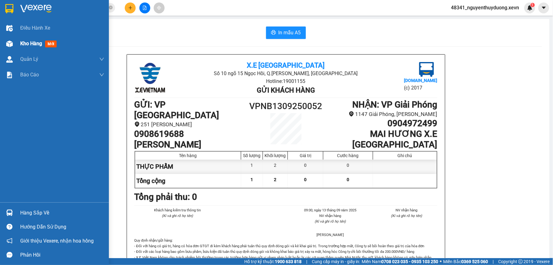
click at [23, 42] on span "Kho hàng" at bounding box center [31, 43] width 22 height 6
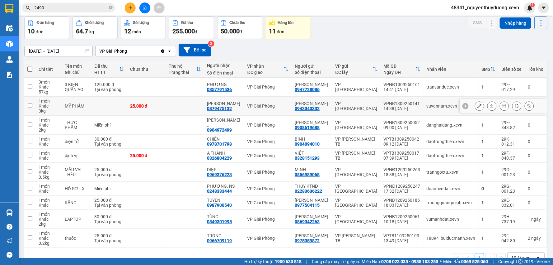
scroll to position [35, 0]
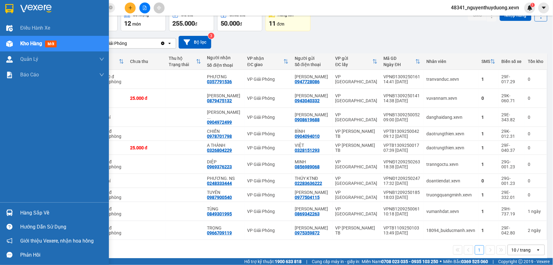
click at [48, 212] on div "Hàng sắp về" at bounding box center [62, 212] width 84 height 9
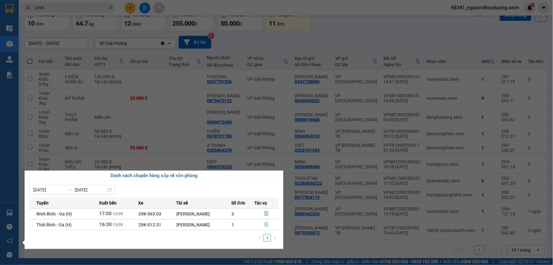
click at [266, 226] on icon "file-done" at bounding box center [266, 224] width 4 height 4
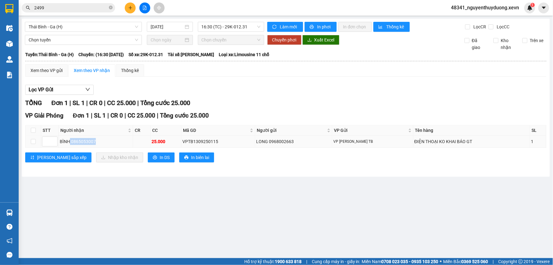
drag, startPoint x: 70, startPoint y: 140, endPoint x: 102, endPoint y: 140, distance: 32.1
click at [102, 140] on div "BÌNH 0865053007" at bounding box center [96, 141] width 72 height 7
copy div "0865053007"
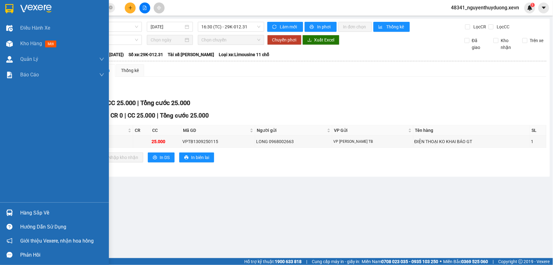
click at [28, 213] on div "Hàng sắp về" at bounding box center [62, 212] width 84 height 9
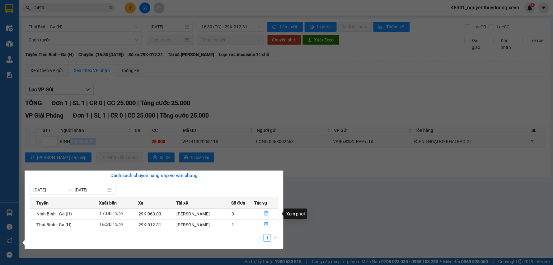
click at [265, 214] on icon "file-done" at bounding box center [266, 213] width 4 height 4
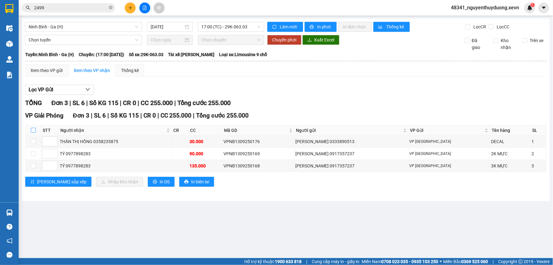
click at [33, 128] on input "checkbox" at bounding box center [33, 130] width 5 height 5
checkbox input "true"
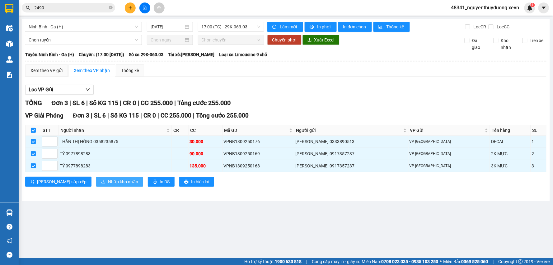
click at [108, 179] on span "Nhập kho nhận" at bounding box center [123, 181] width 30 height 7
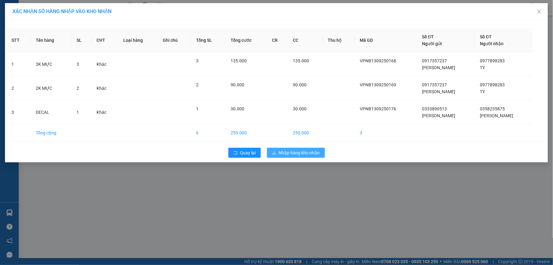
click at [294, 151] on span "Nhập hàng kho nhận" at bounding box center [299, 152] width 41 height 7
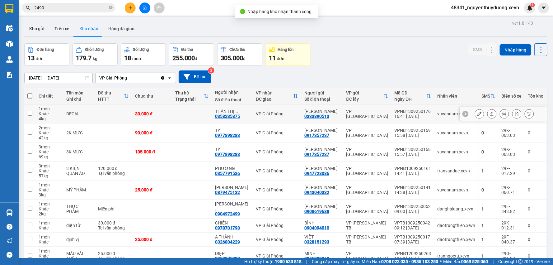
click at [95, 114] on td "DECAL" at bounding box center [79, 113] width 32 height 19
checkbox input "true"
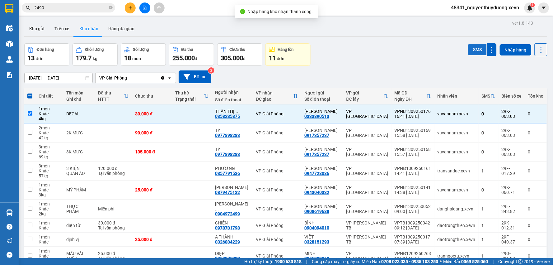
click at [468, 50] on button "SMS" at bounding box center [477, 49] width 19 height 11
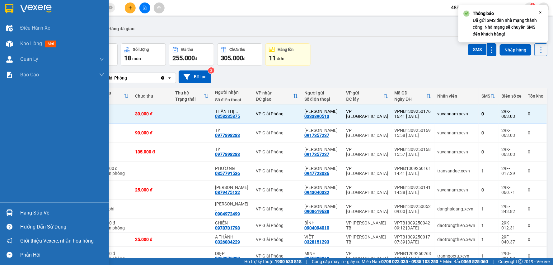
drag, startPoint x: 31, startPoint y: 212, endPoint x: 54, endPoint y: 212, distance: 23.0
click at [33, 212] on div "Hàng sắp về" at bounding box center [62, 212] width 84 height 9
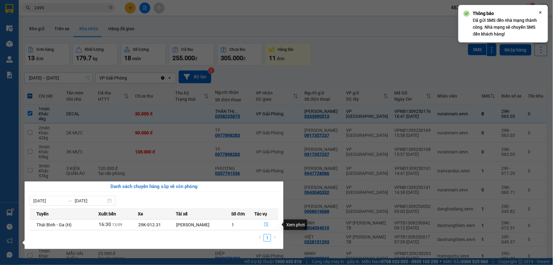
click at [263, 220] on button "button" at bounding box center [267, 224] width 24 height 10
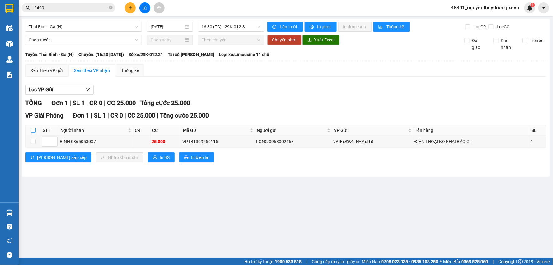
click at [31, 132] on input "checkbox" at bounding box center [33, 130] width 5 height 5
checkbox input "true"
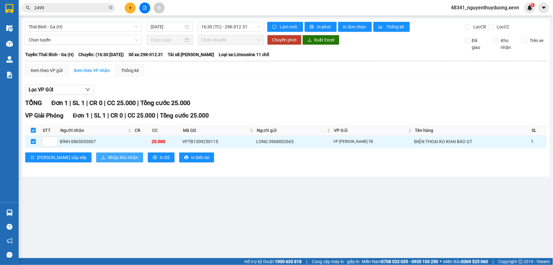
click at [108, 160] on span "Nhập kho nhận" at bounding box center [123, 157] width 30 height 7
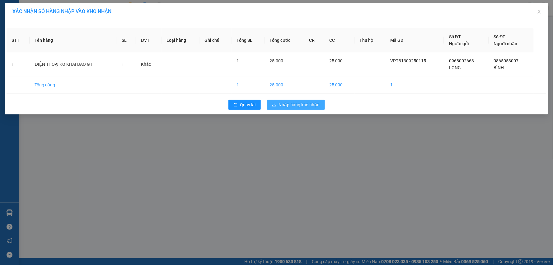
click at [285, 105] on span "Nhập hàng kho nhận" at bounding box center [299, 104] width 41 height 7
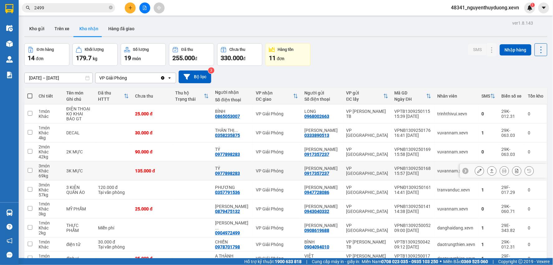
drag, startPoint x: 181, startPoint y: 173, endPoint x: 161, endPoint y: 154, distance: 27.5
click at [179, 172] on td at bounding box center [192, 170] width 40 height 19
checkbox input "true"
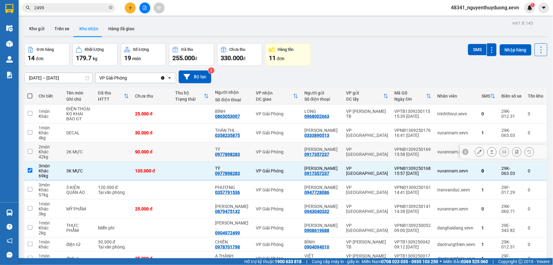
click at [161, 154] on div "90.000 đ" at bounding box center [152, 151] width 34 height 5
checkbox input "true"
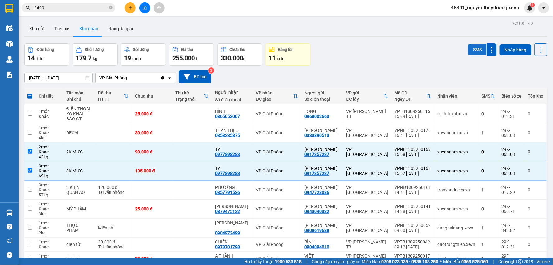
click at [471, 47] on button "SMS" at bounding box center [477, 49] width 19 height 11
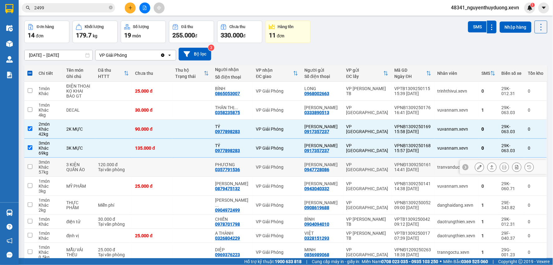
scroll to position [52, 0]
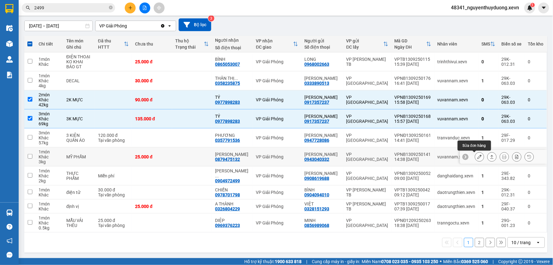
click at [478, 156] on icon at bounding box center [480, 156] width 4 height 4
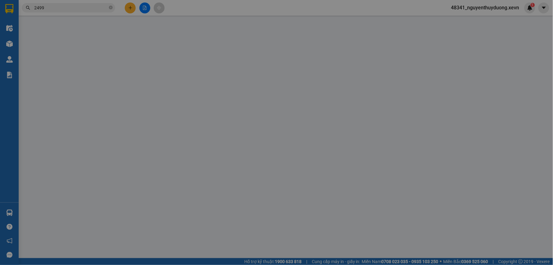
type input "0943040332"
type input "[PERSON_NAME]"
type input "0879475132"
type input "[PERSON_NAME]"
type input "SHIP"
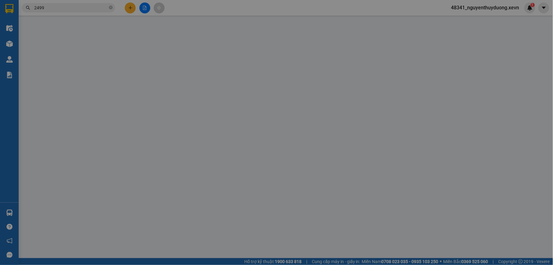
type input "25.000"
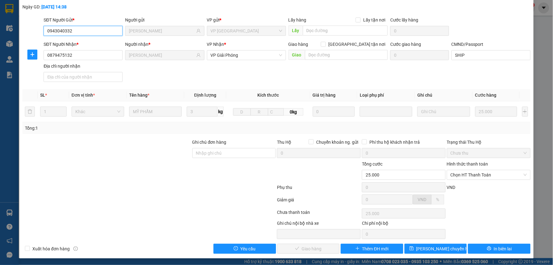
scroll to position [33, 0]
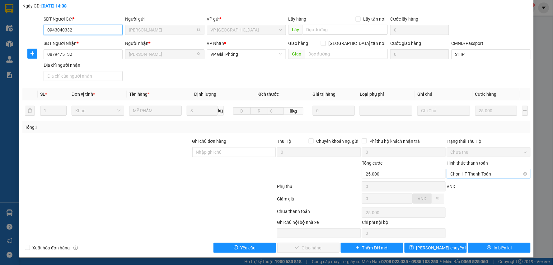
click at [497, 176] on span "Chọn HT Thanh Toán" at bounding box center [489, 173] width 76 height 9
click at [476, 181] on div "Tại văn phòng" at bounding box center [484, 186] width 83 height 10
type input "0"
click at [295, 247] on icon "check" at bounding box center [297, 247] width 4 height 4
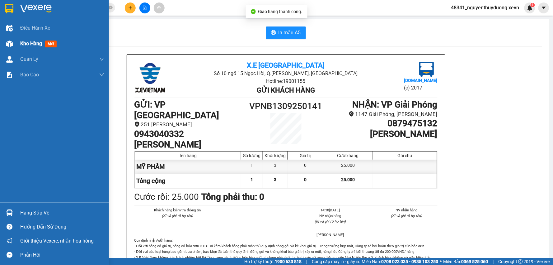
click at [24, 41] on span "Kho hàng" at bounding box center [31, 43] width 22 height 6
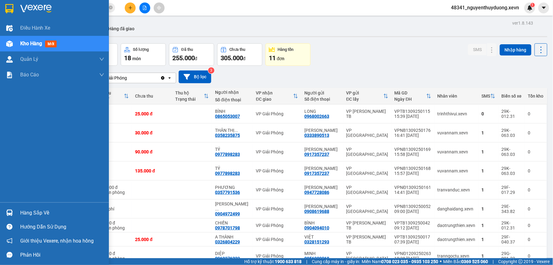
click at [24, 210] on div "Hàng sắp về" at bounding box center [62, 212] width 84 height 9
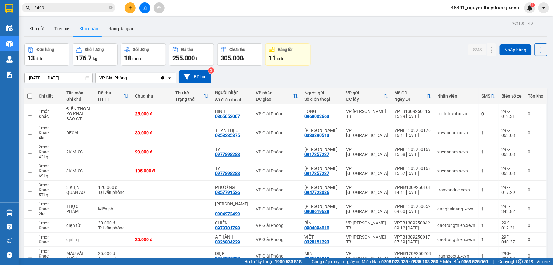
click at [384, 66] on section "Kết quả tìm kiếm ( 273 ) Bộ lọc Mã ĐH Trạng thái Món hàng Thu hộ Tổng cước Chưa…" at bounding box center [276, 132] width 553 height 265
